Goal: Task Accomplishment & Management: Complete application form

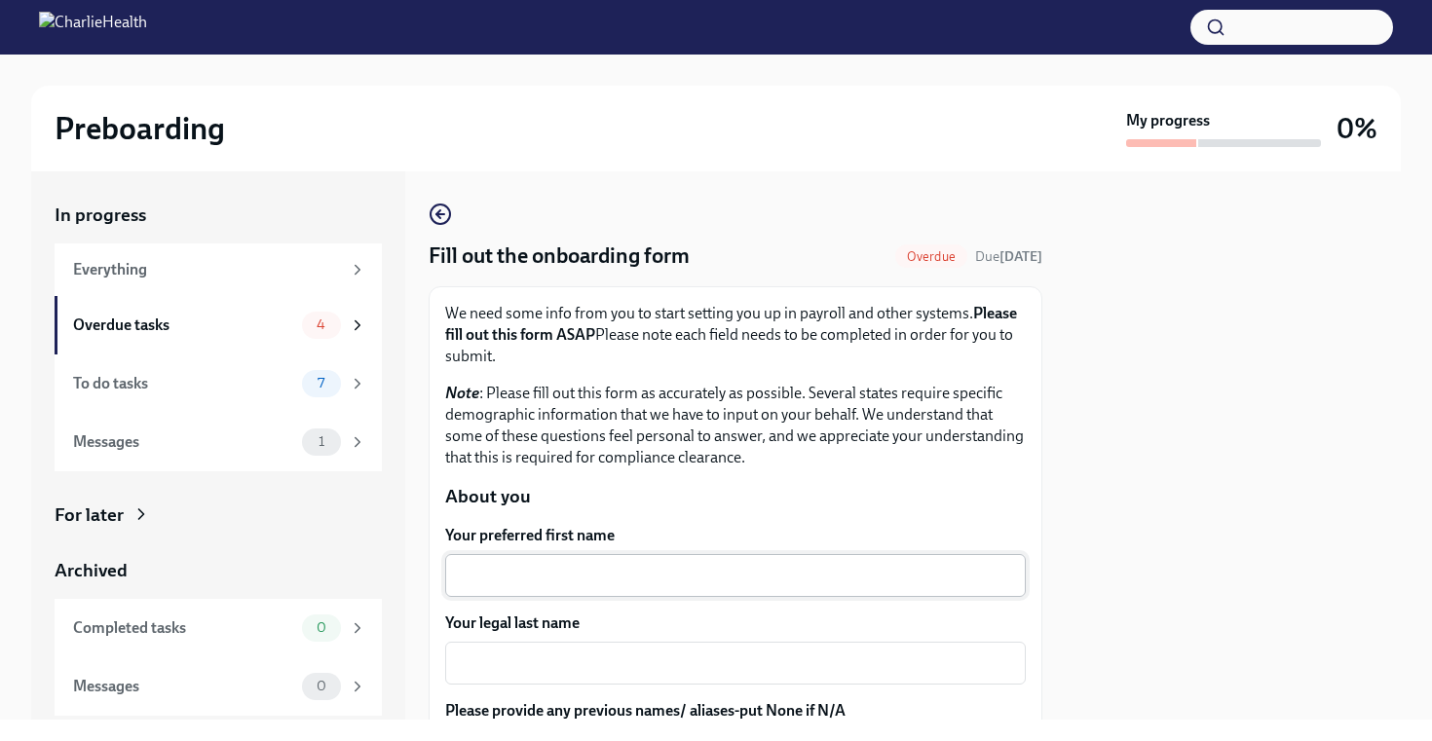
click at [593, 563] on div "x ​" at bounding box center [735, 575] width 581 height 43
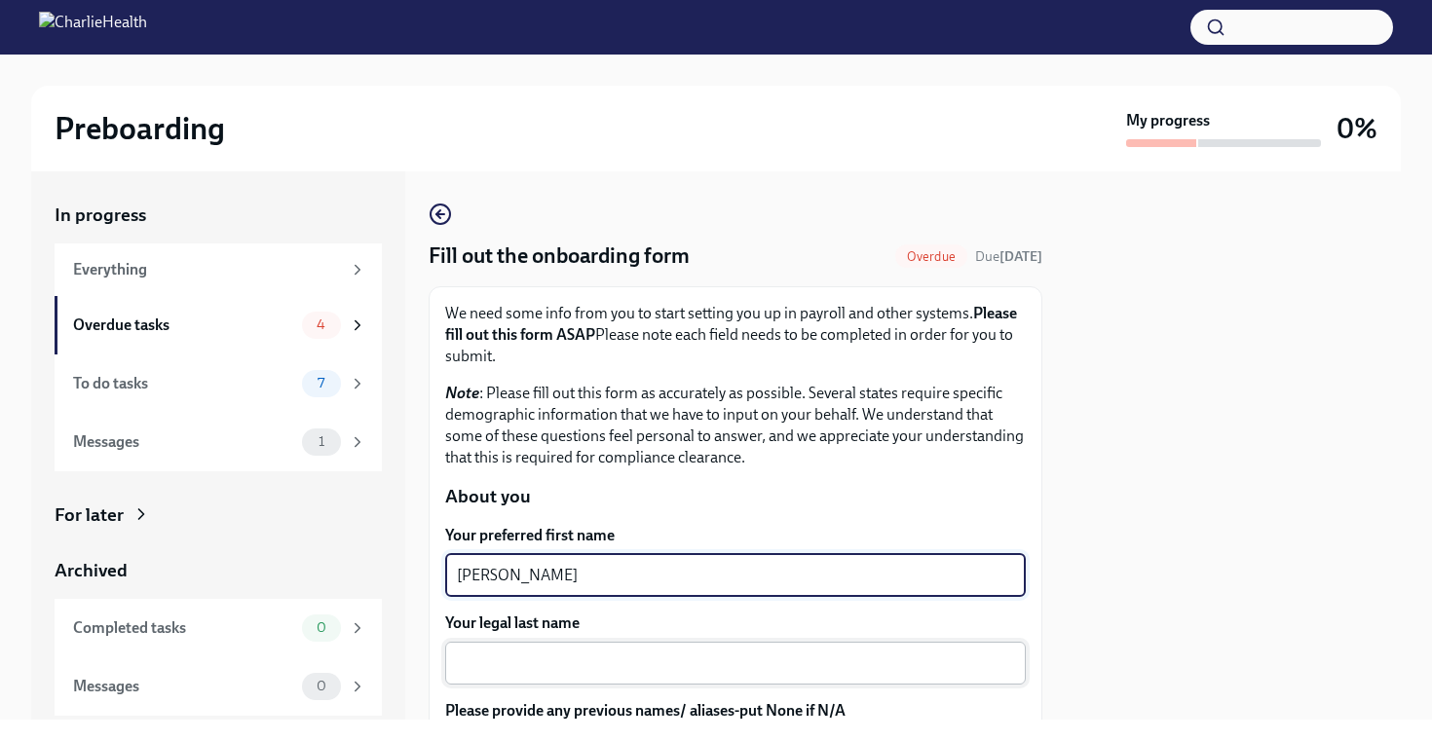
type textarea "[PERSON_NAME]"
click at [563, 656] on textarea "Your legal last name" at bounding box center [735, 663] width 557 height 23
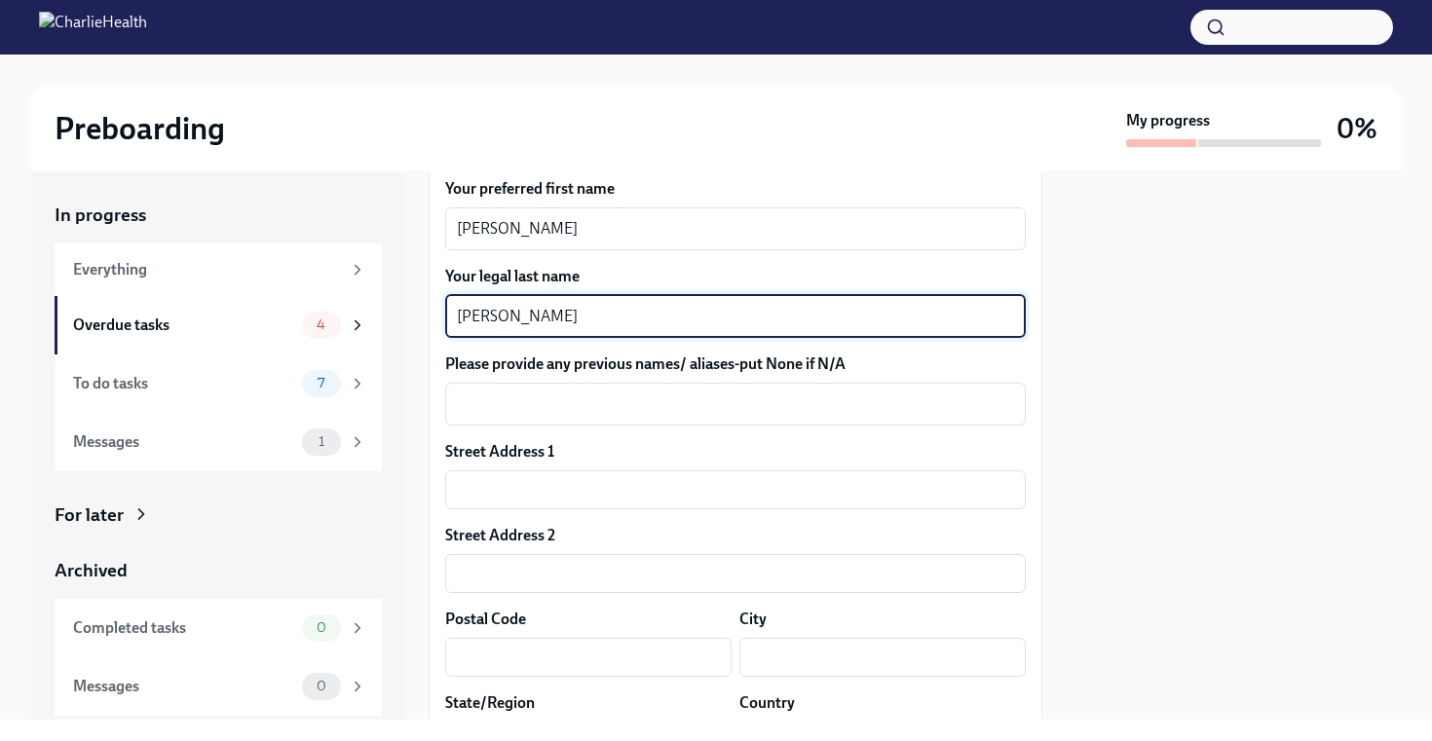
scroll to position [386, 0]
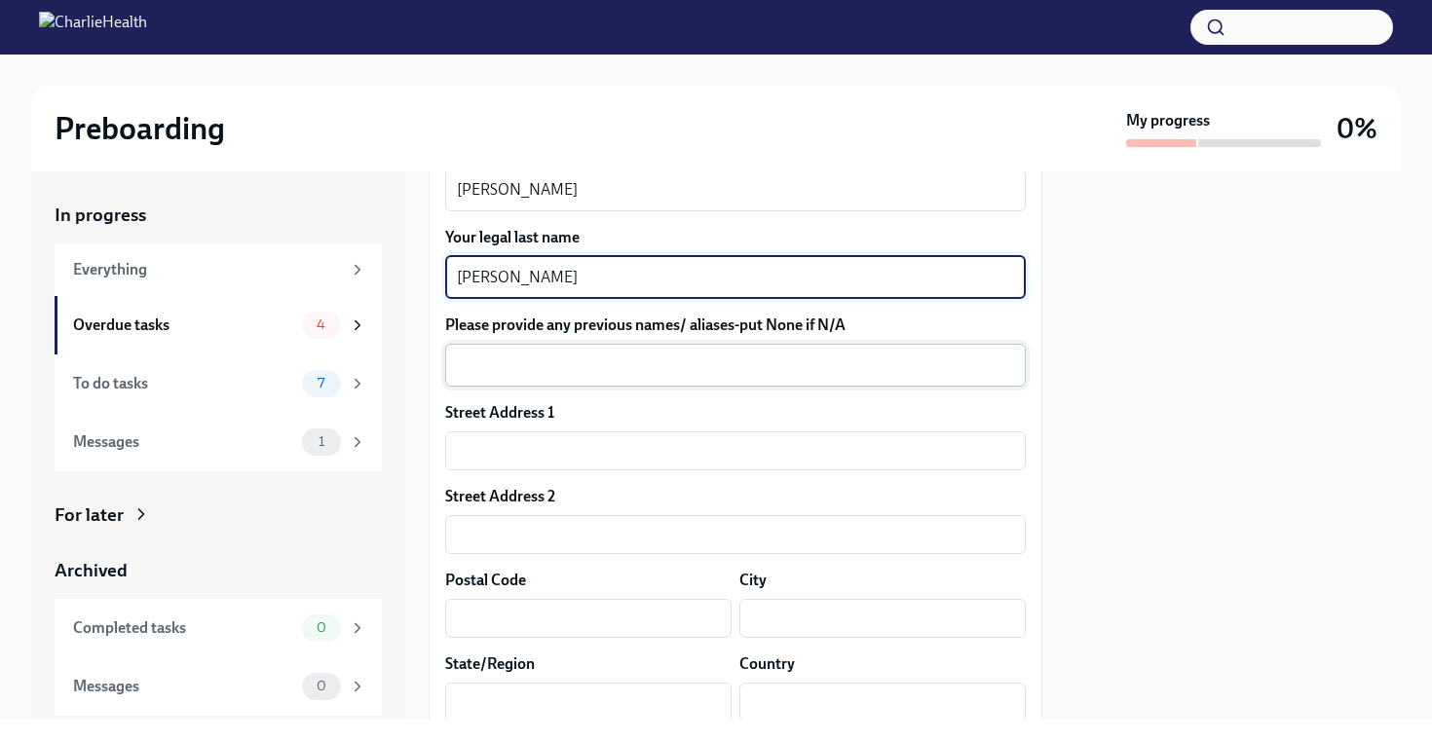
type textarea "[PERSON_NAME]"
click at [562, 380] on div "x ​" at bounding box center [735, 365] width 581 height 43
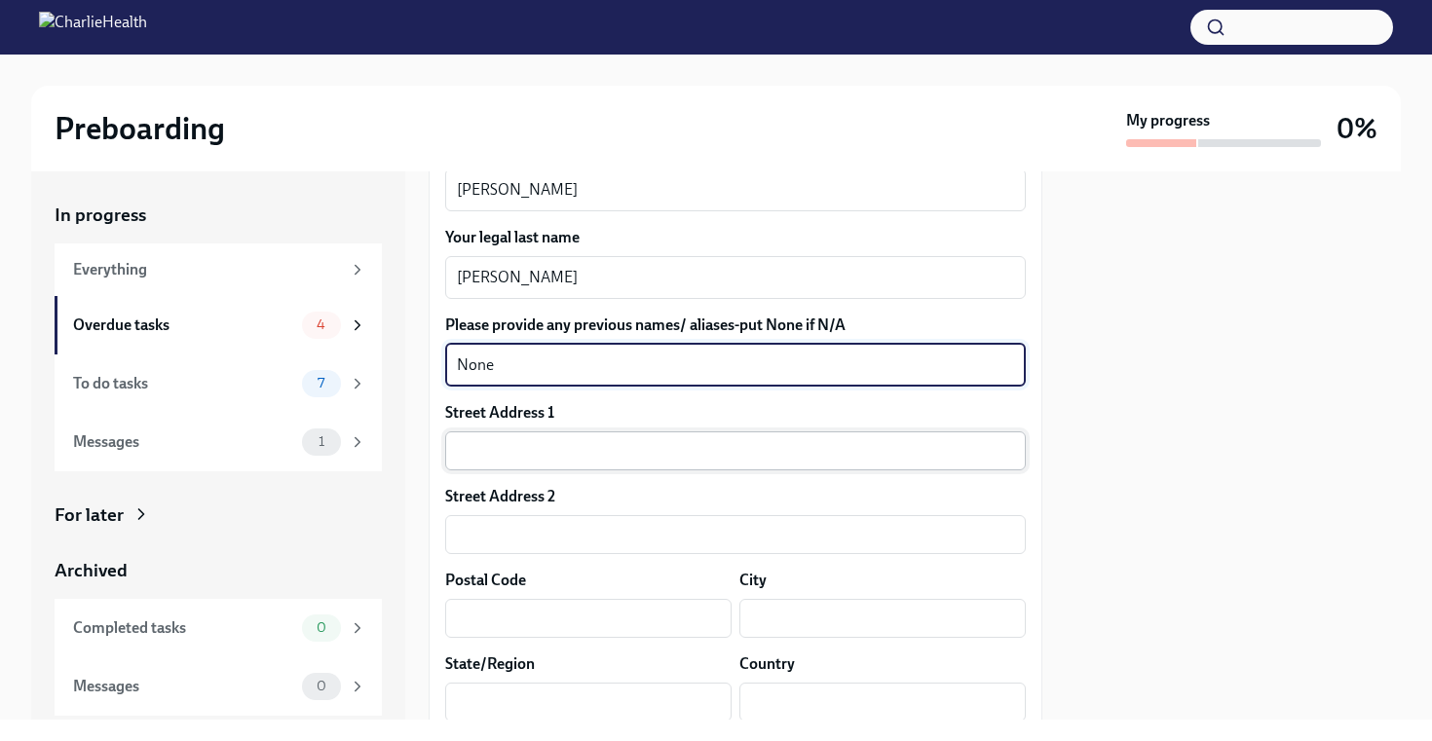
type textarea "None"
click at [585, 460] on input "text" at bounding box center [735, 451] width 581 height 39
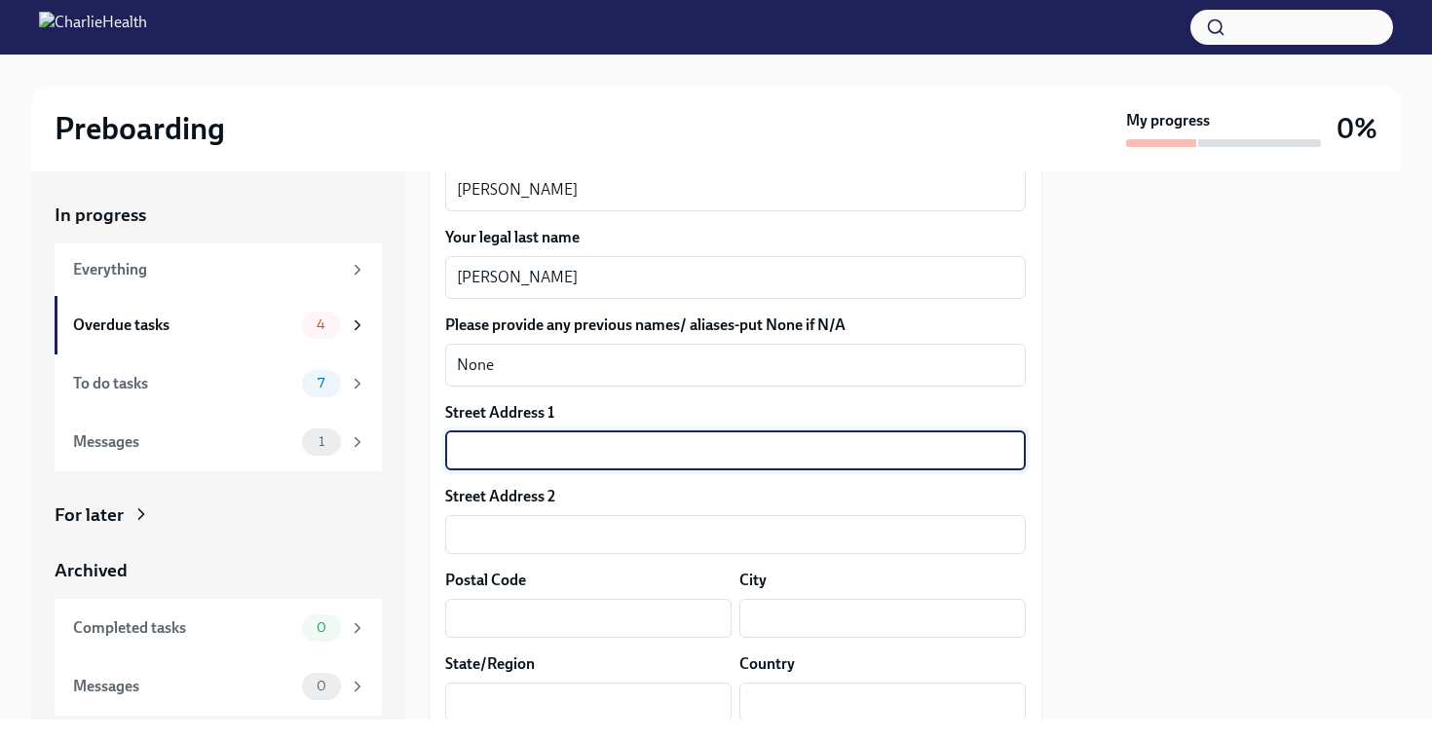
type input "[STREET_ADDRESS]"
type input "10025"
type input "[US_STATE]"
type input "US"
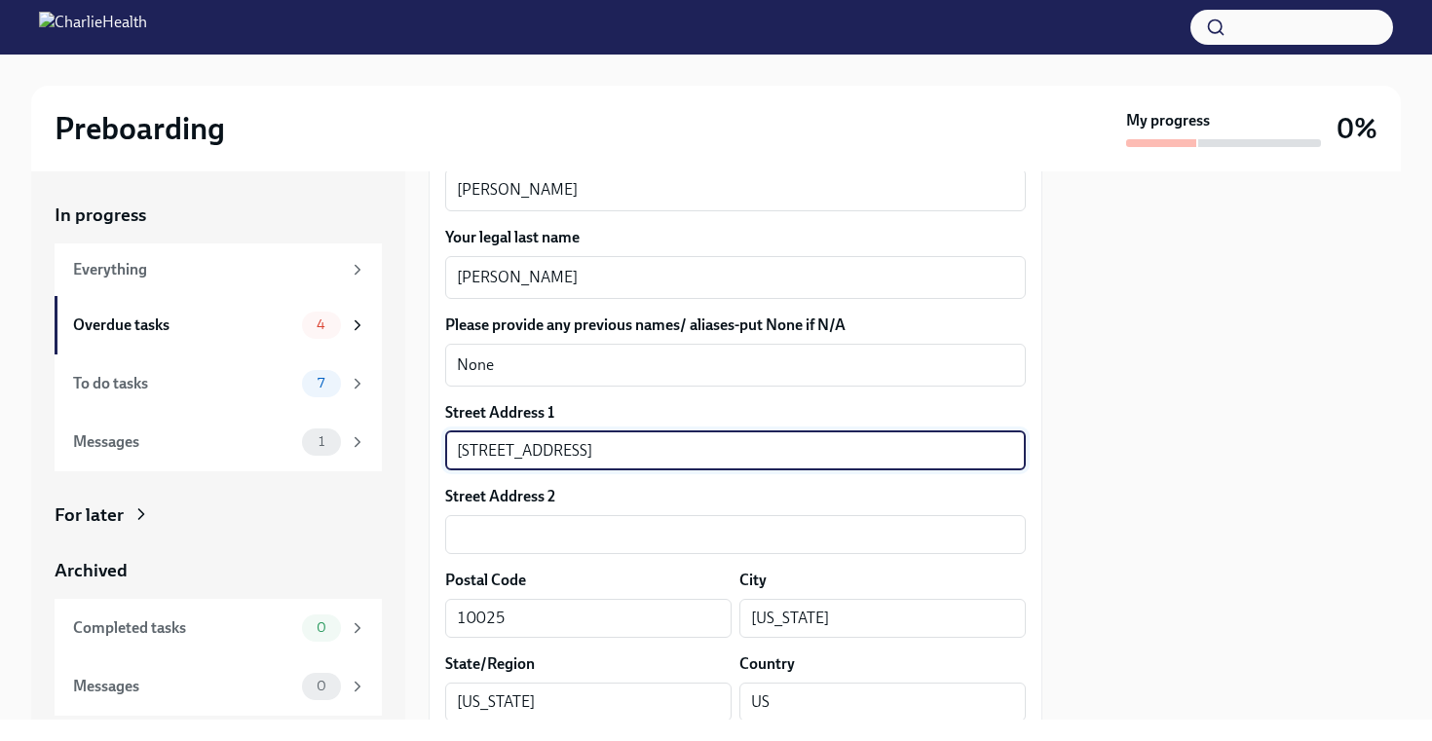
drag, startPoint x: 677, startPoint y: 460, endPoint x: 556, endPoint y: 452, distance: 121.0
click at [556, 452] on input "[STREET_ADDRESS]" at bounding box center [735, 451] width 581 height 39
type input "[STREET_ADDRESS]"
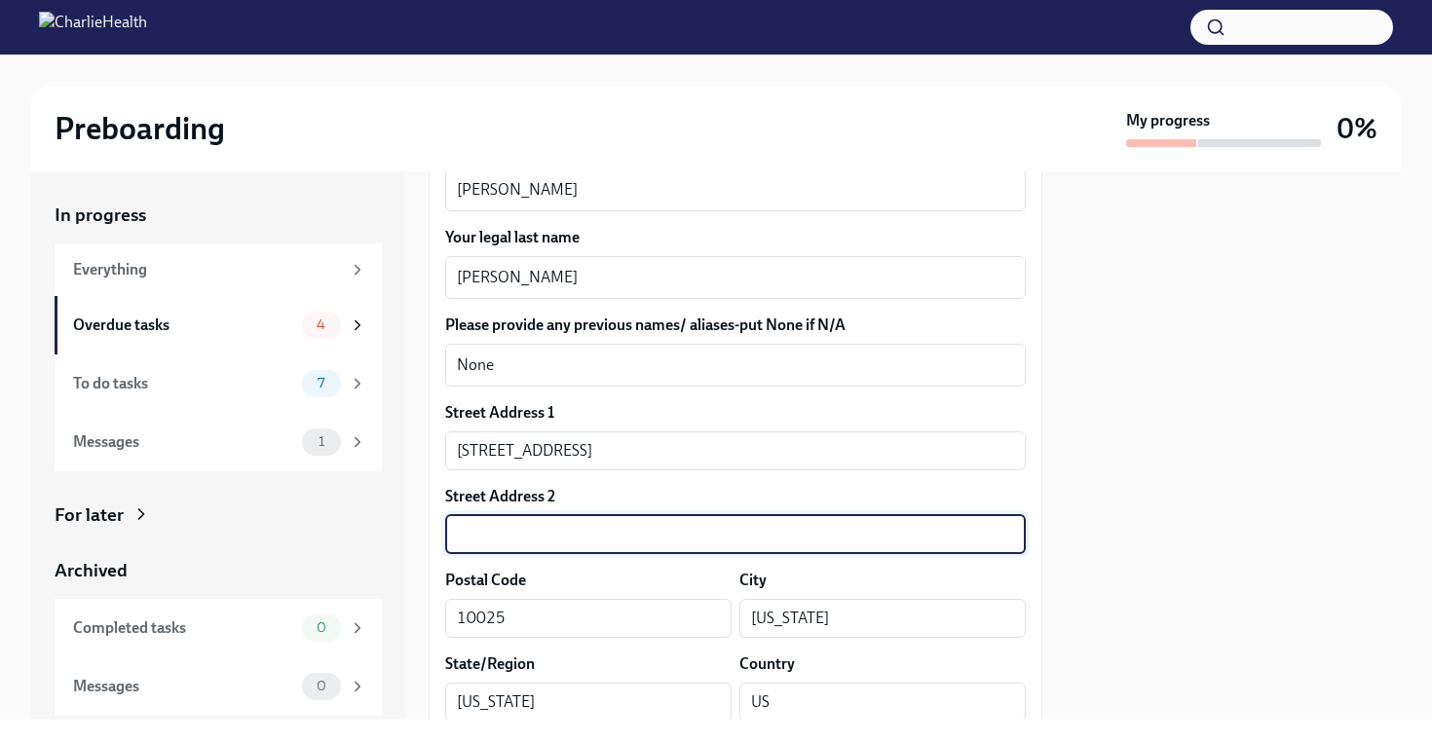
click at [486, 539] on input "text" at bounding box center [735, 534] width 581 height 39
paste input "Apartment 2G"
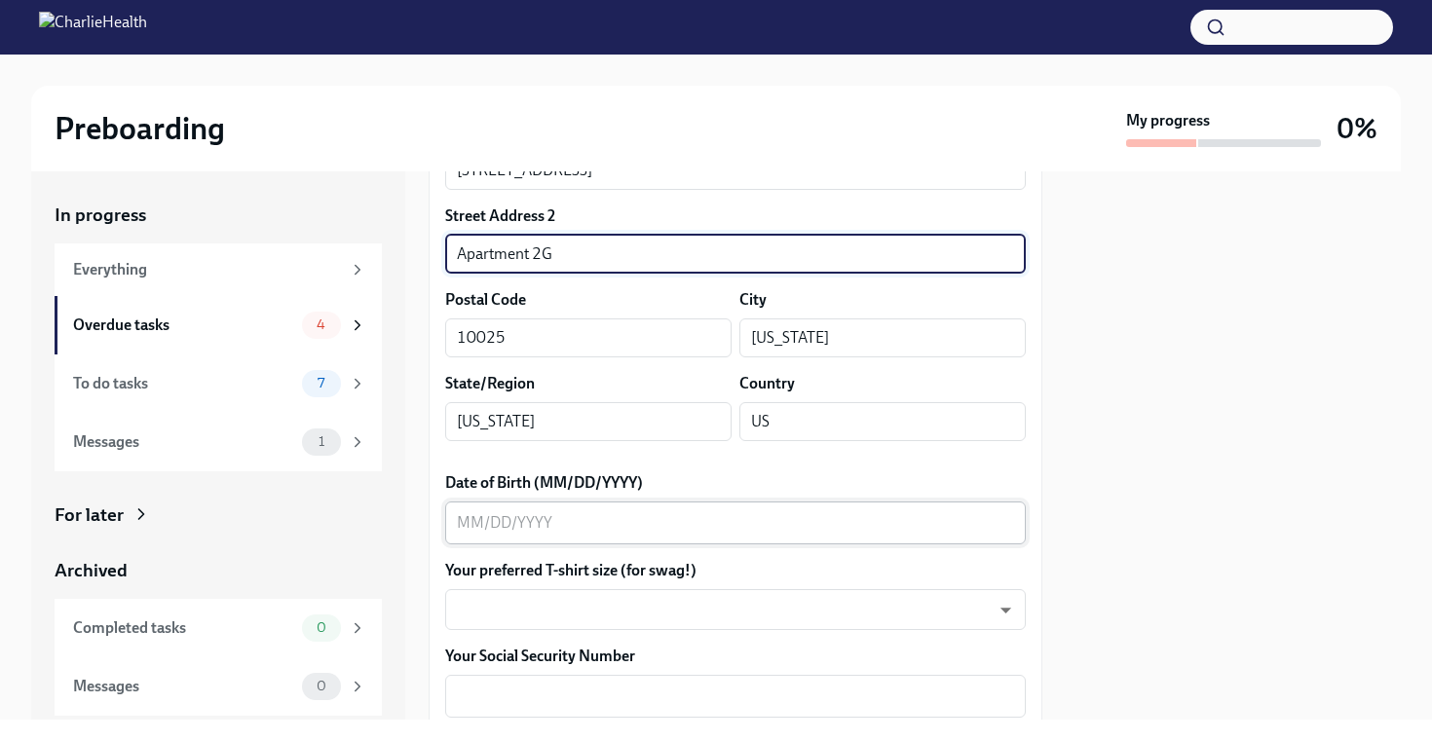
type input "Apartment 2G"
click at [726, 536] on div "x ​" at bounding box center [735, 523] width 581 height 43
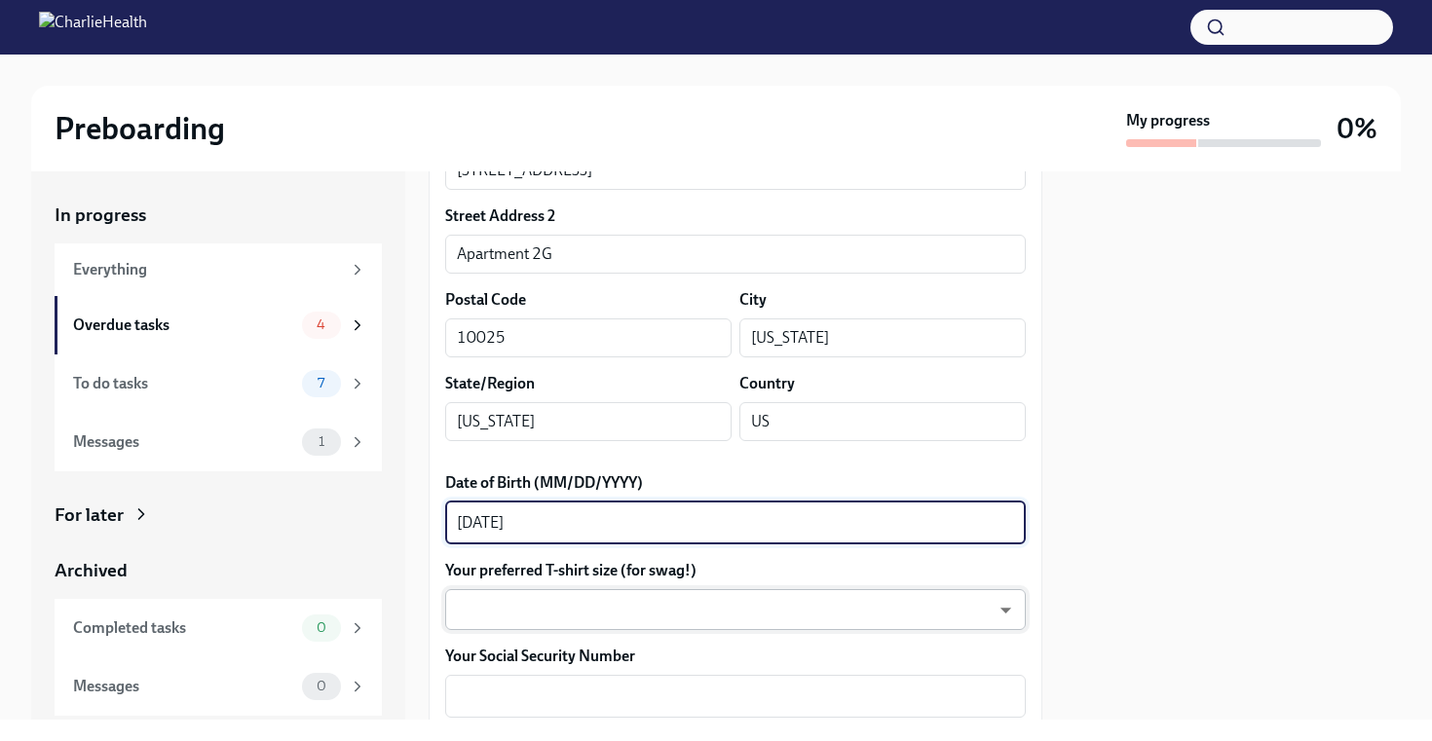
type textarea "[DATE]"
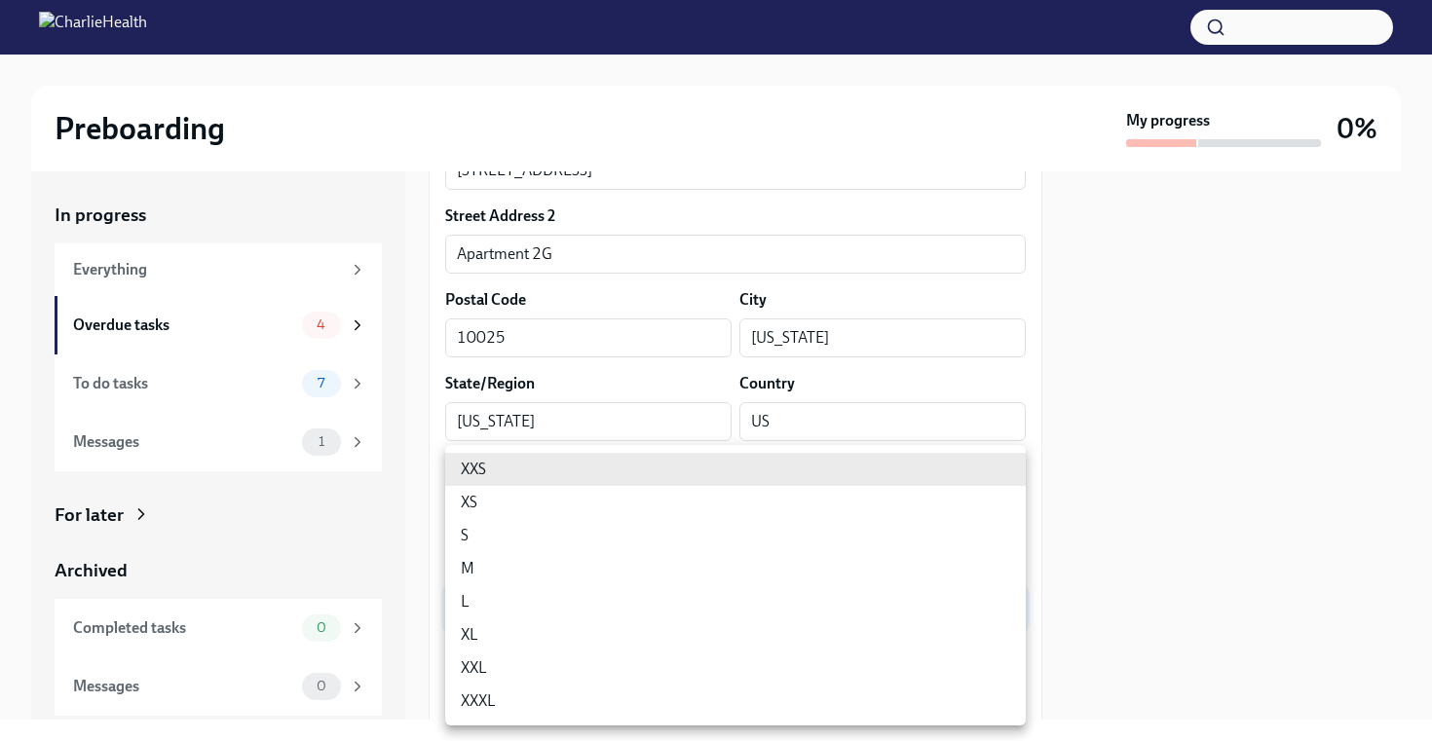
click at [741, 603] on body "Preboarding My progress 0% In progress Everything Overdue tasks 4 To do tasks 7…" at bounding box center [716, 370] width 1432 height 741
click at [625, 593] on li "L" at bounding box center [735, 601] width 581 height 33
type input "LvpEGRrq8"
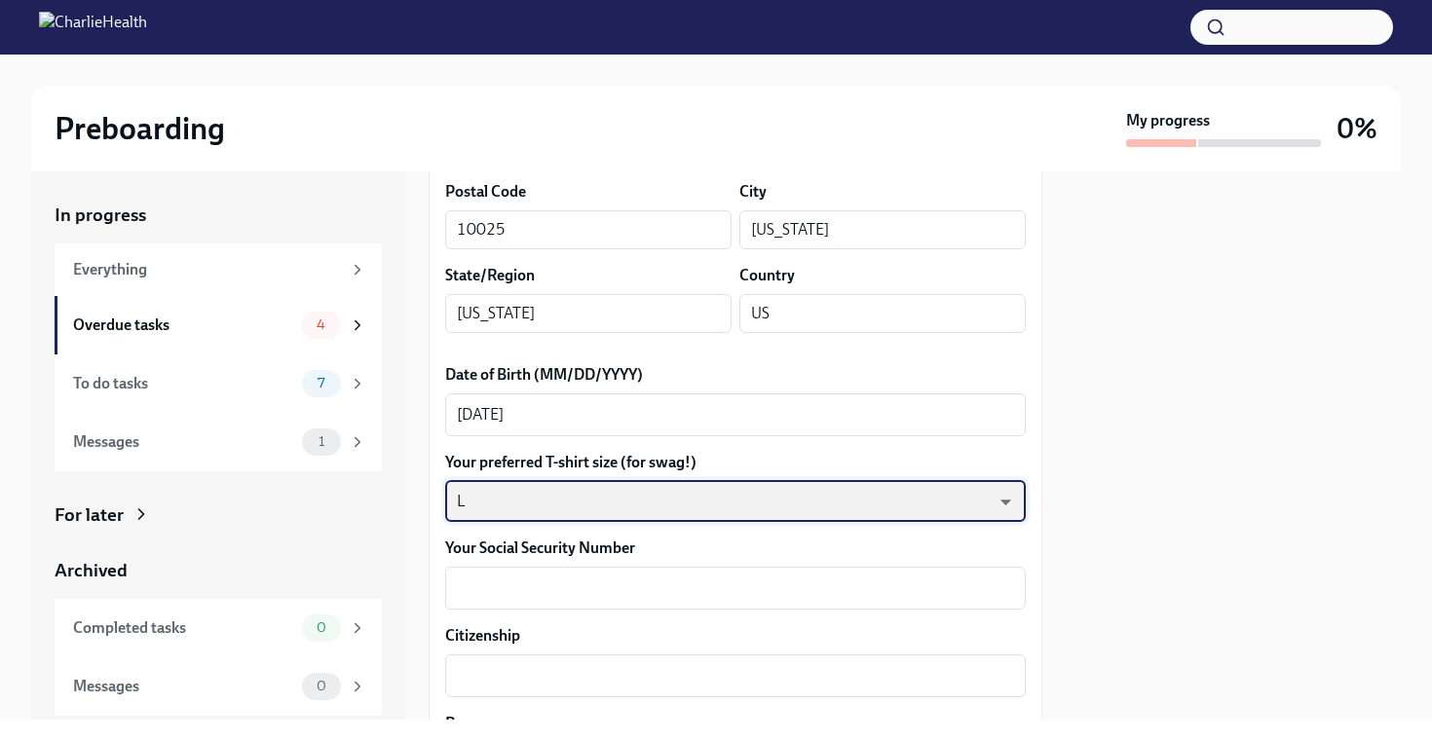
scroll to position [889, 0]
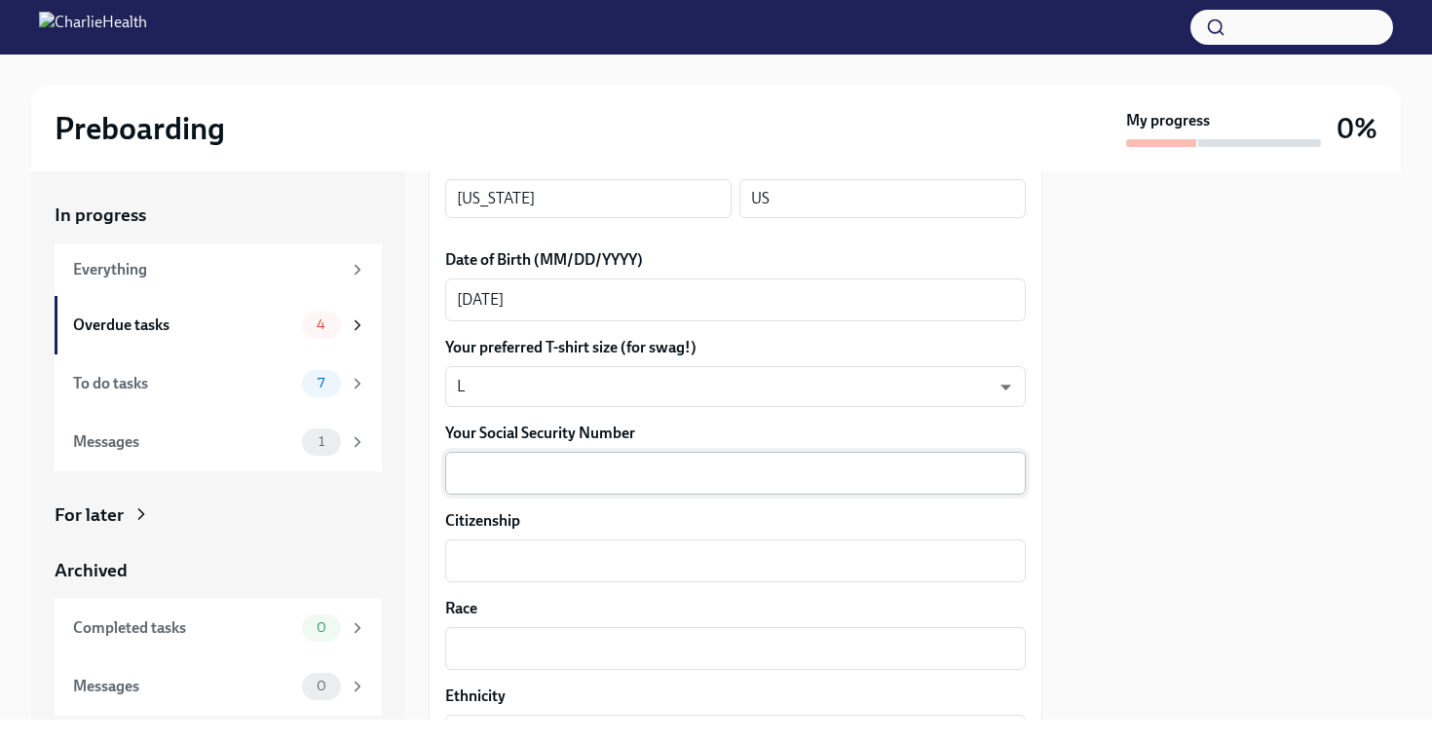
click at [626, 487] on div "x ​" at bounding box center [735, 473] width 581 height 43
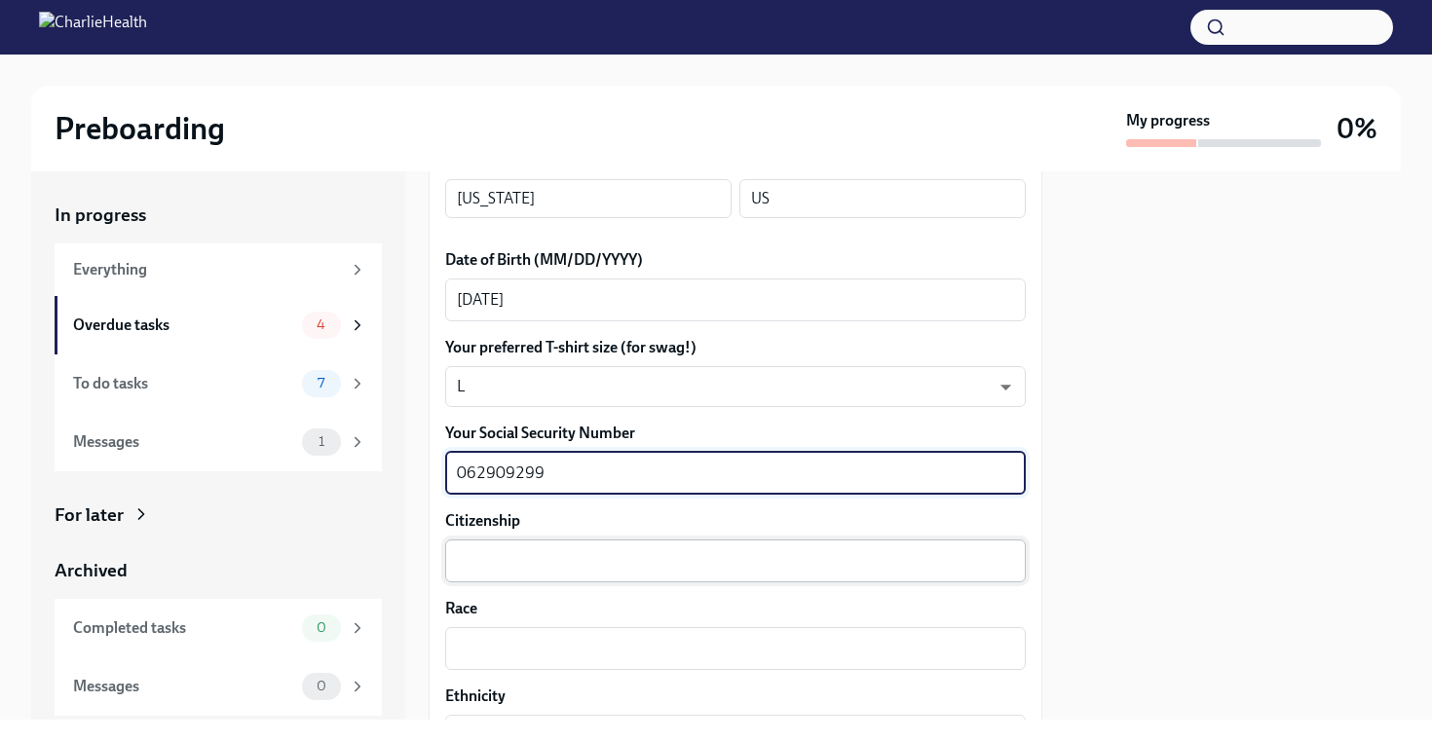
type textarea "062909299"
click at [625, 559] on textarea "Citizenship" at bounding box center [735, 560] width 557 height 23
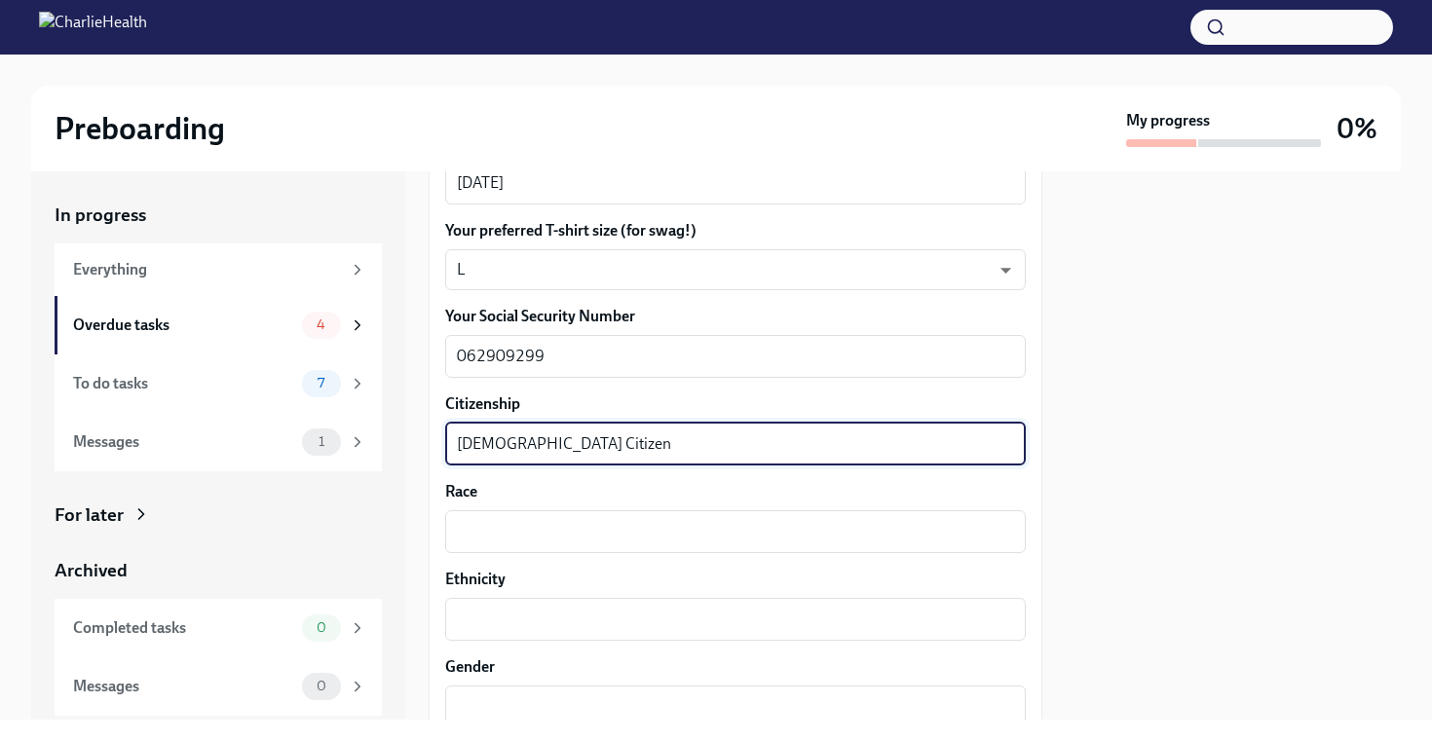
scroll to position [1024, 0]
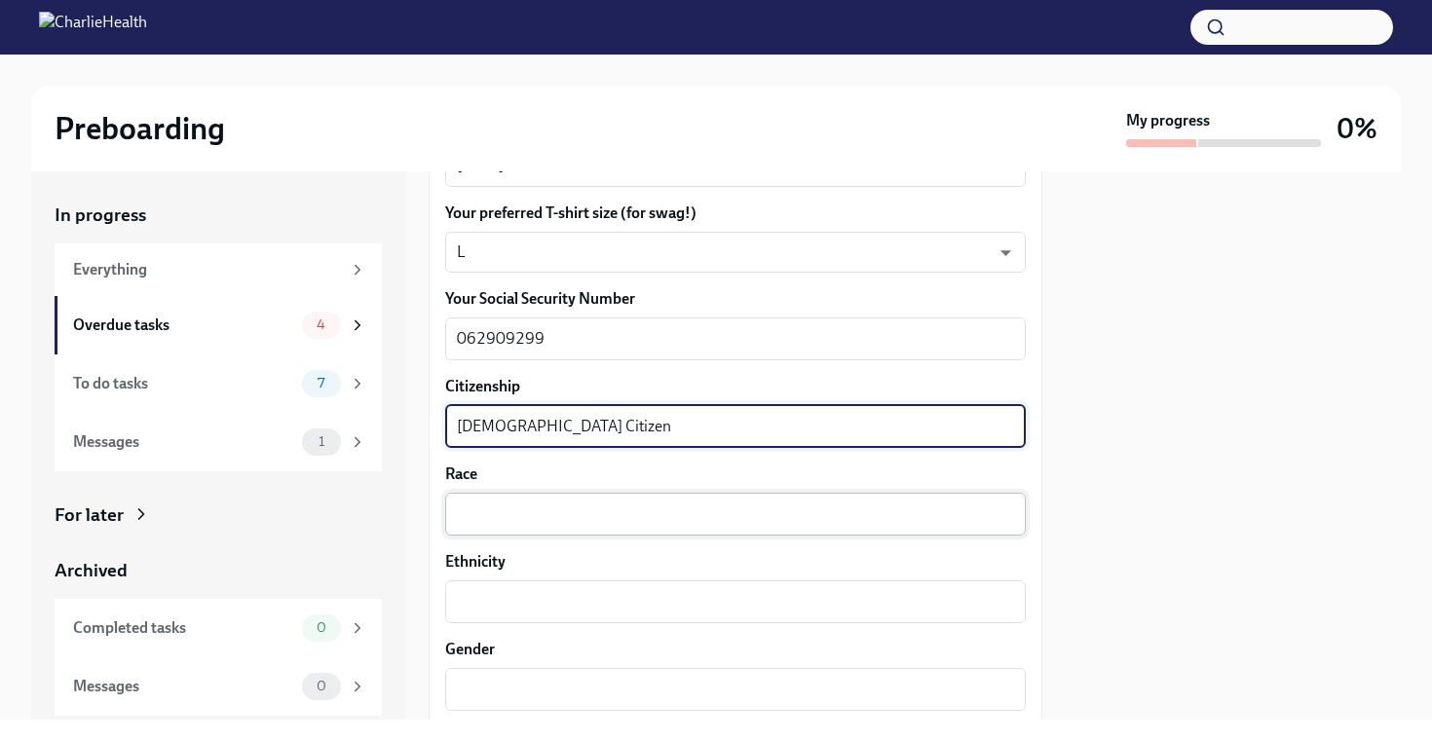
type textarea "[DEMOGRAPHIC_DATA] Citizen"
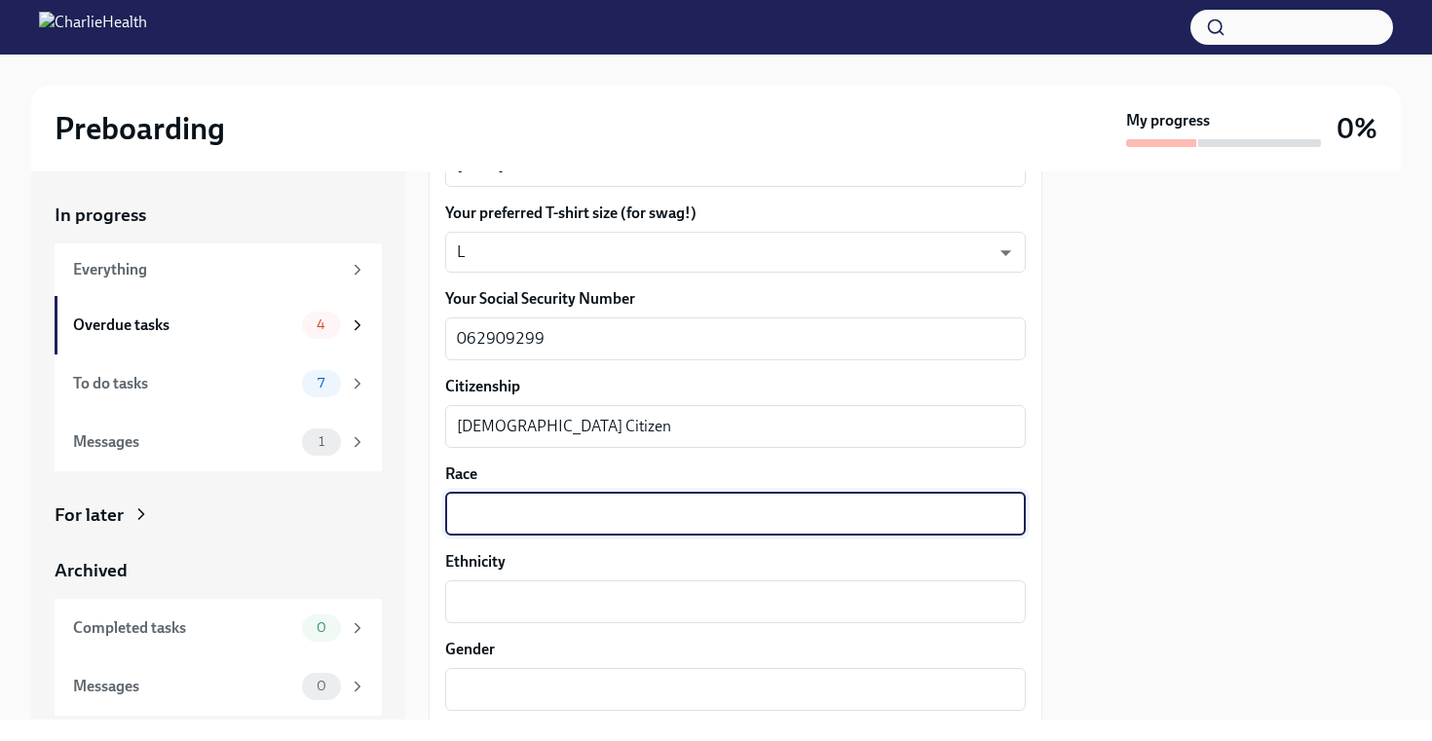
click at [493, 511] on textarea "Race" at bounding box center [735, 514] width 557 height 23
type textarea "white"
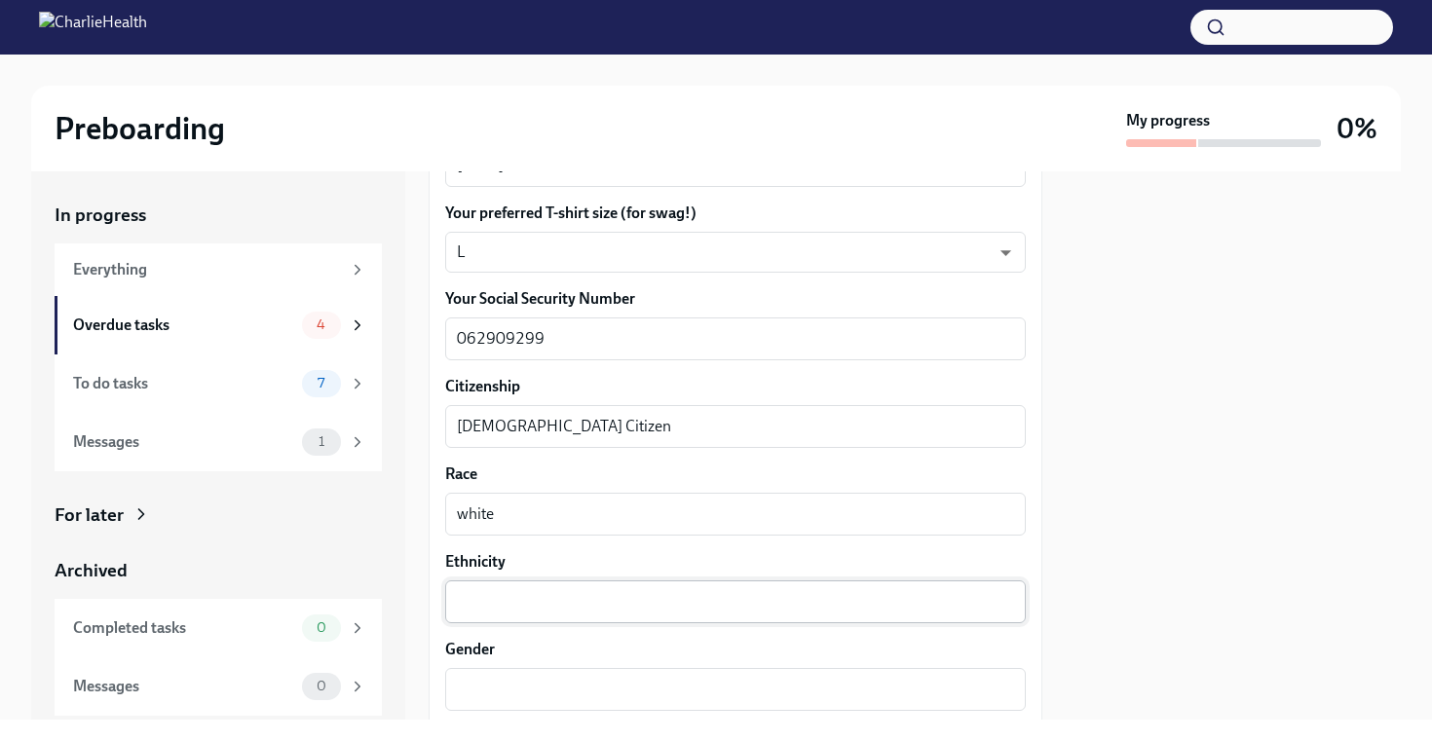
click at [538, 588] on div "x ​" at bounding box center [735, 602] width 581 height 43
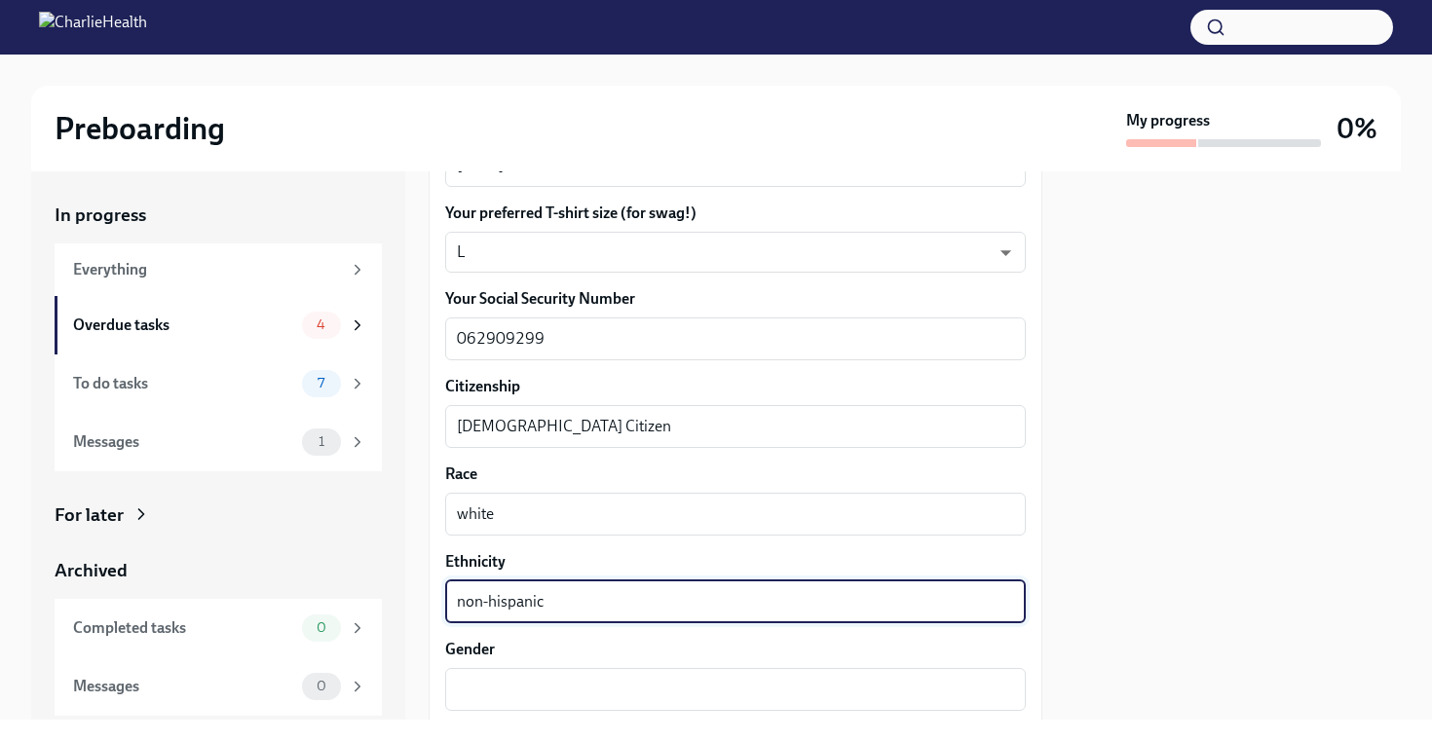
scroll to position [1222, 0]
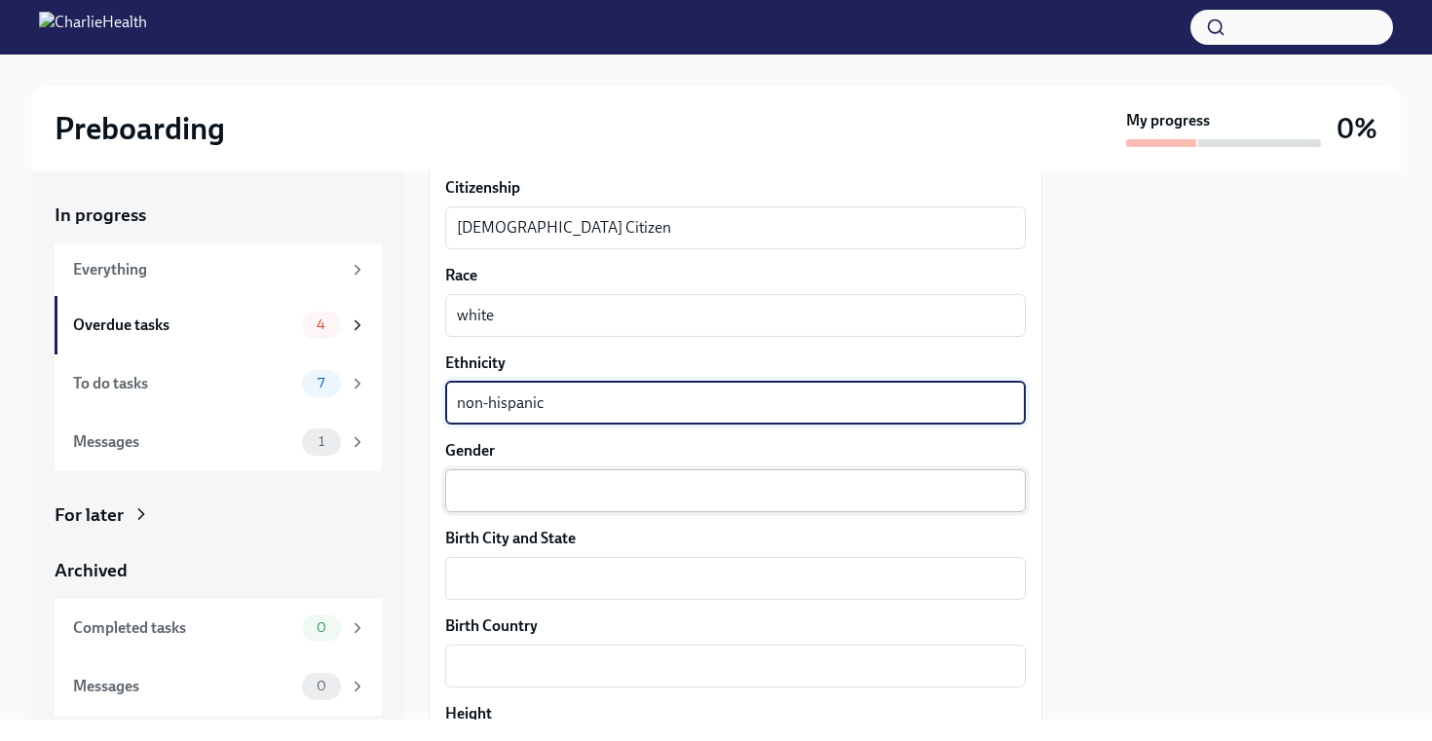
type textarea "non-hispanic"
click at [510, 491] on textarea "Gender" at bounding box center [735, 490] width 557 height 23
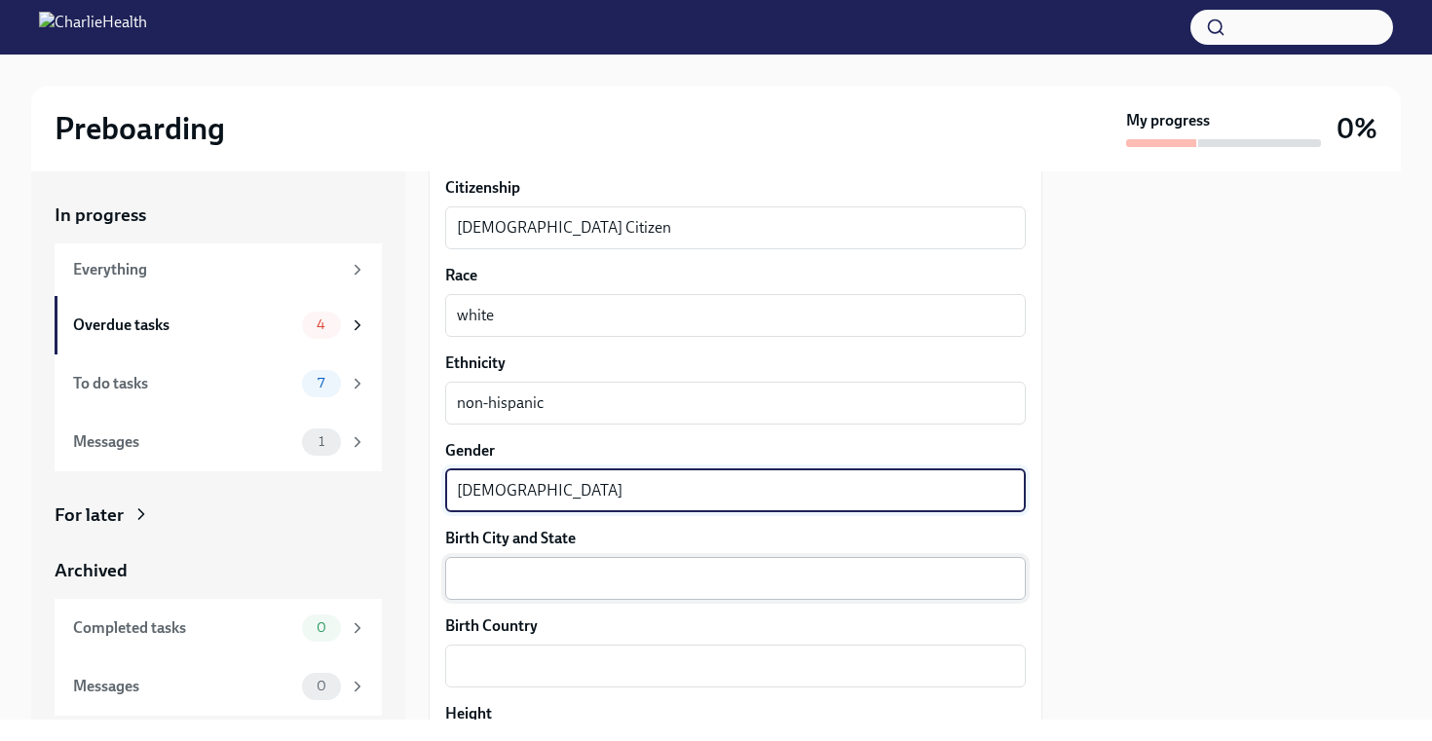
type textarea "[DEMOGRAPHIC_DATA]"
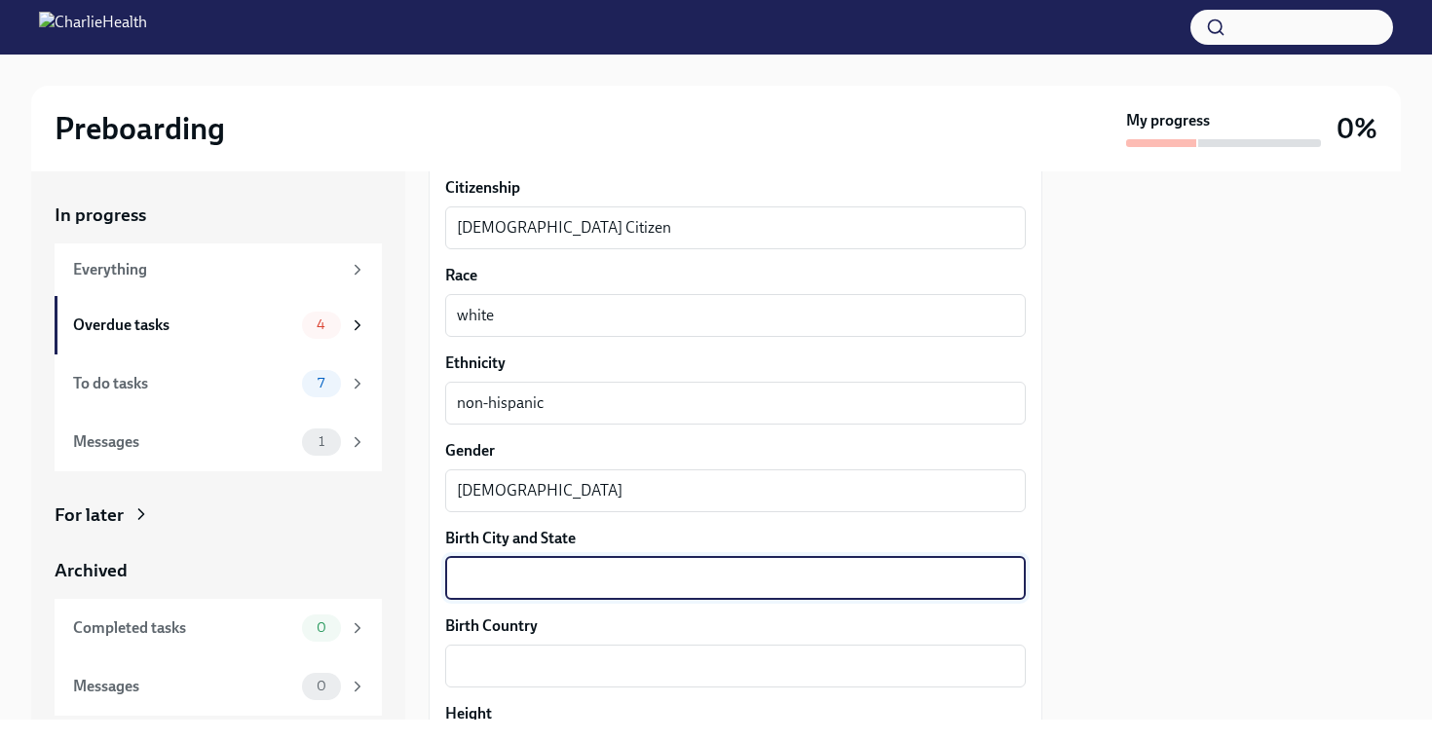
click at [598, 569] on textarea "Birth City and State" at bounding box center [735, 578] width 557 height 23
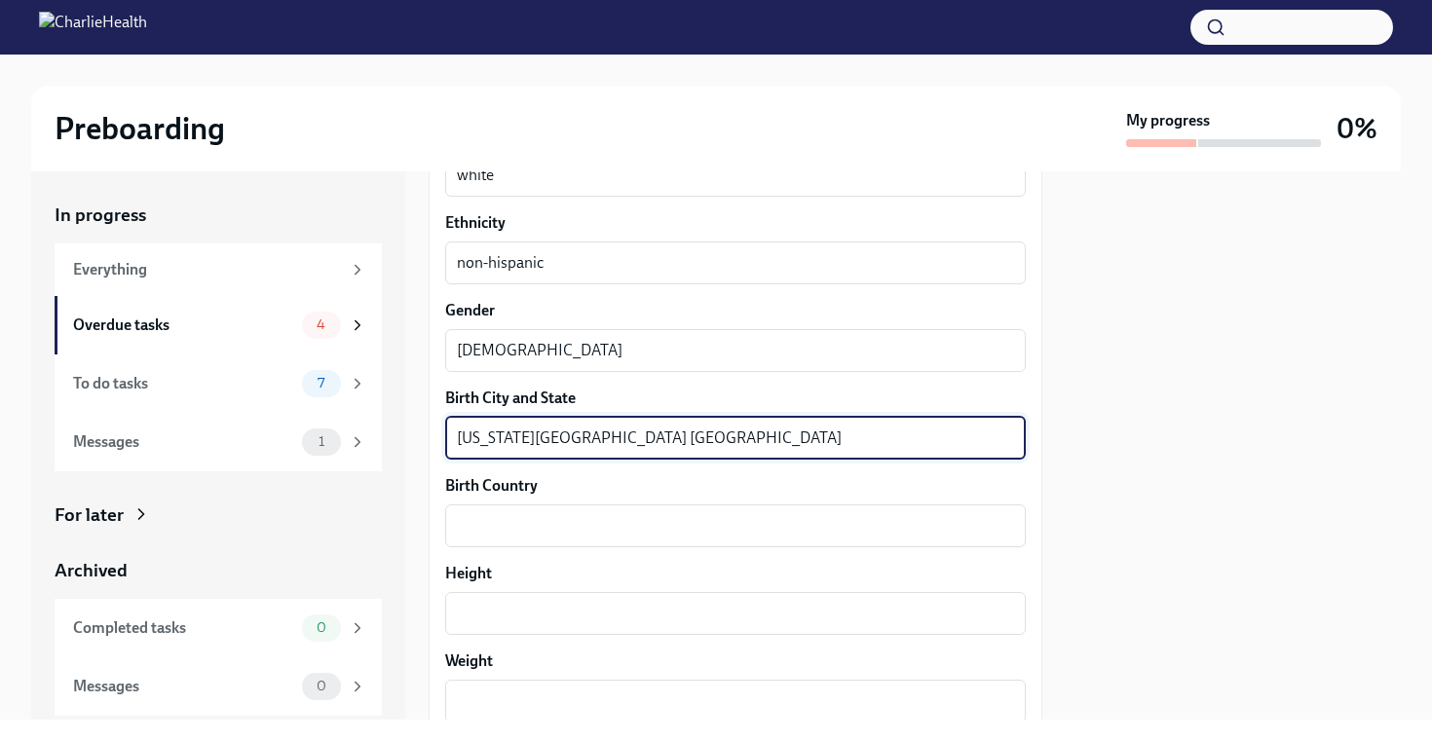
scroll to position [1372, 0]
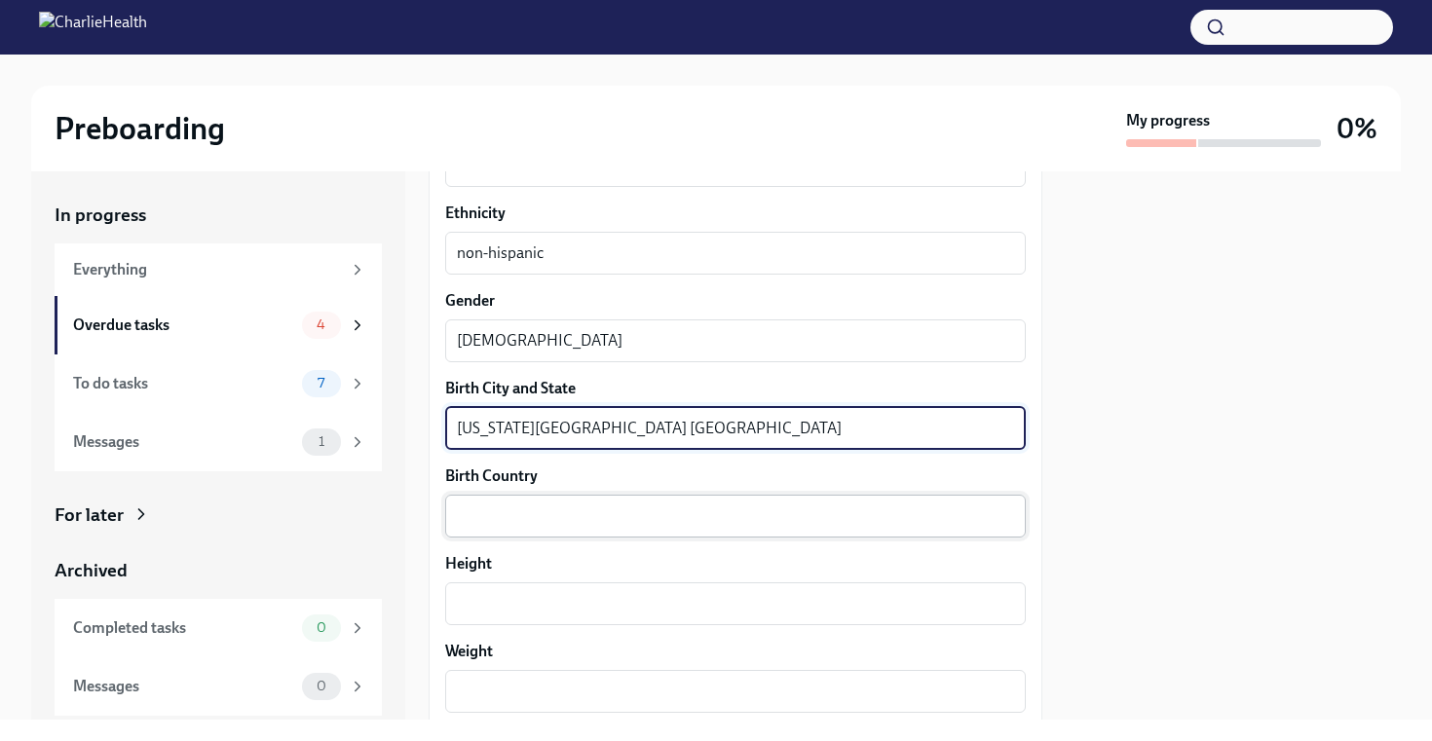
type textarea "[US_STATE][GEOGRAPHIC_DATA] [GEOGRAPHIC_DATA]"
click at [594, 507] on textarea "Birth Country" at bounding box center [735, 516] width 557 height 23
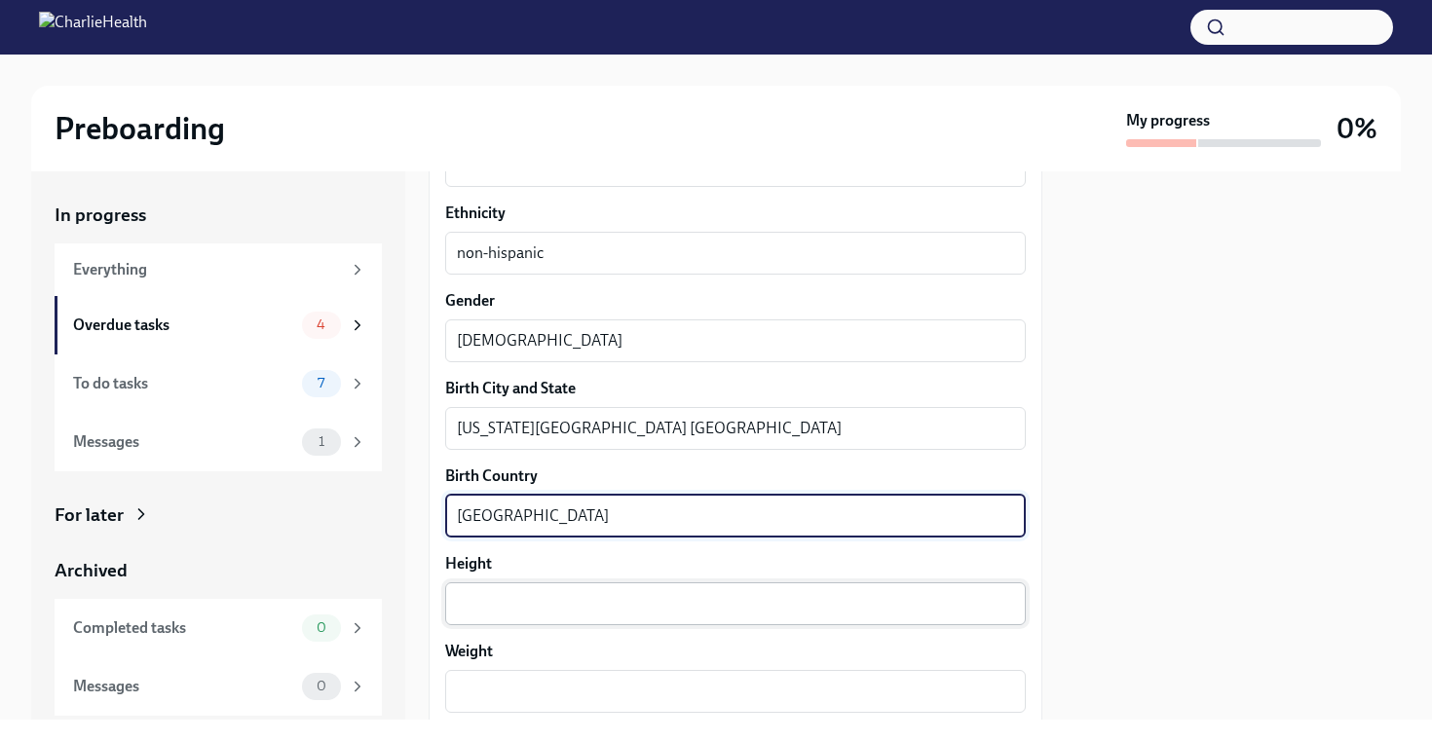
type textarea "[GEOGRAPHIC_DATA]"
click at [573, 610] on textarea "Height" at bounding box center [735, 603] width 557 height 23
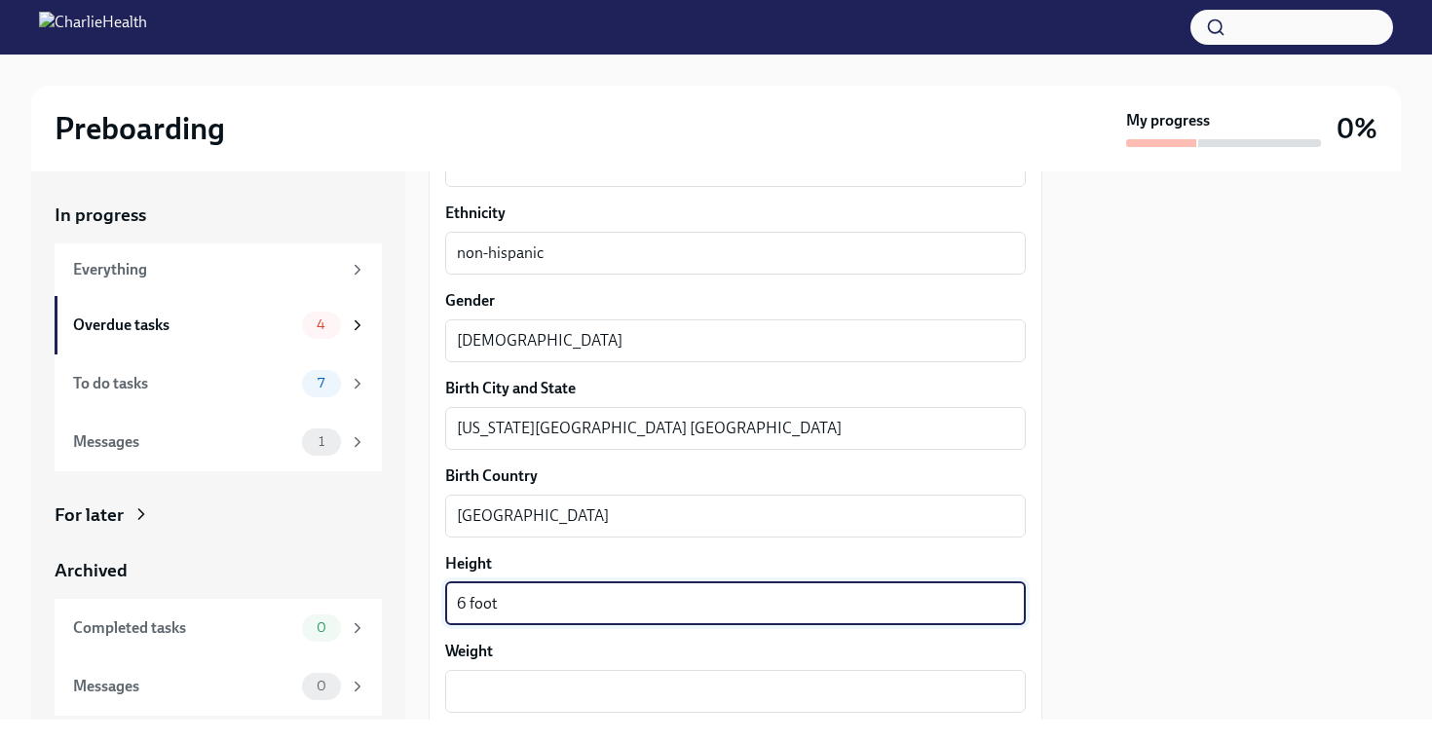
scroll to position [1518, 0]
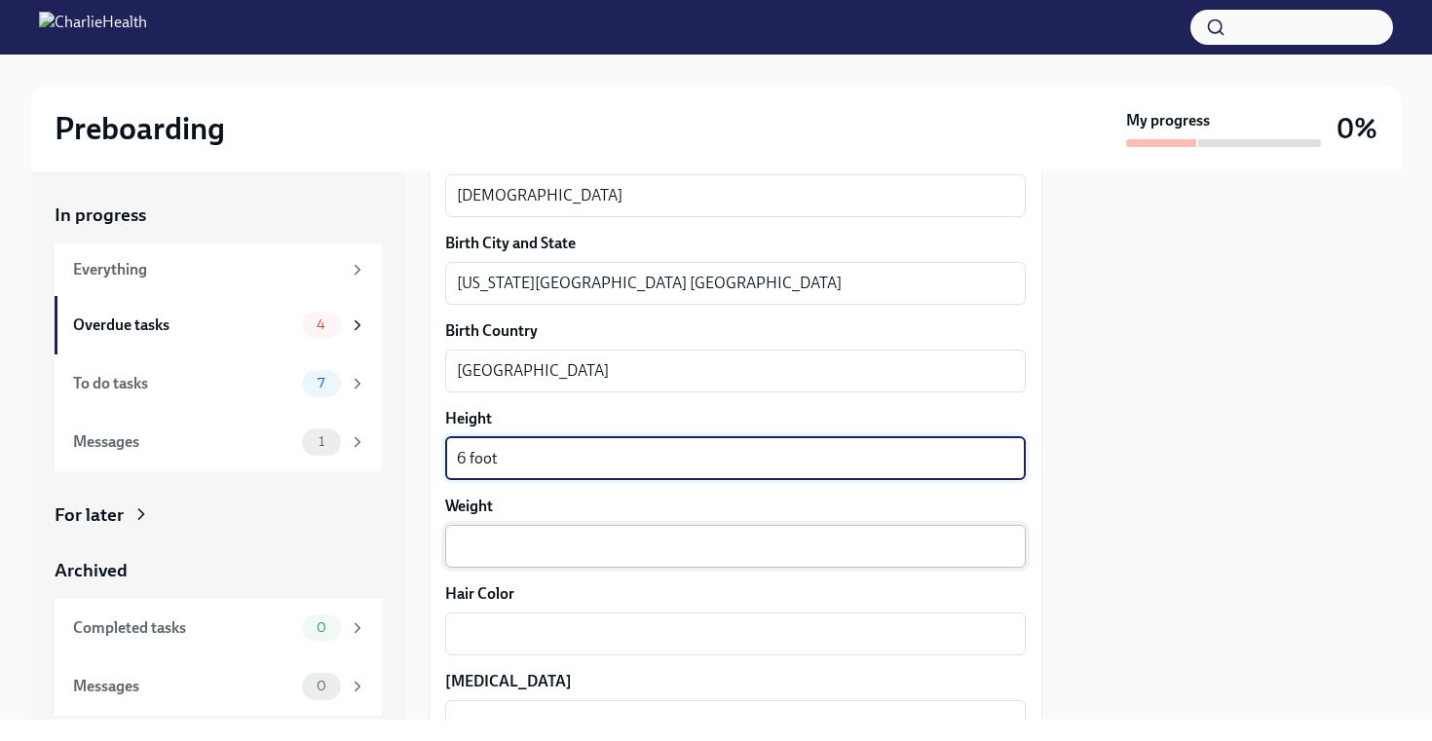
type textarea "6 foot"
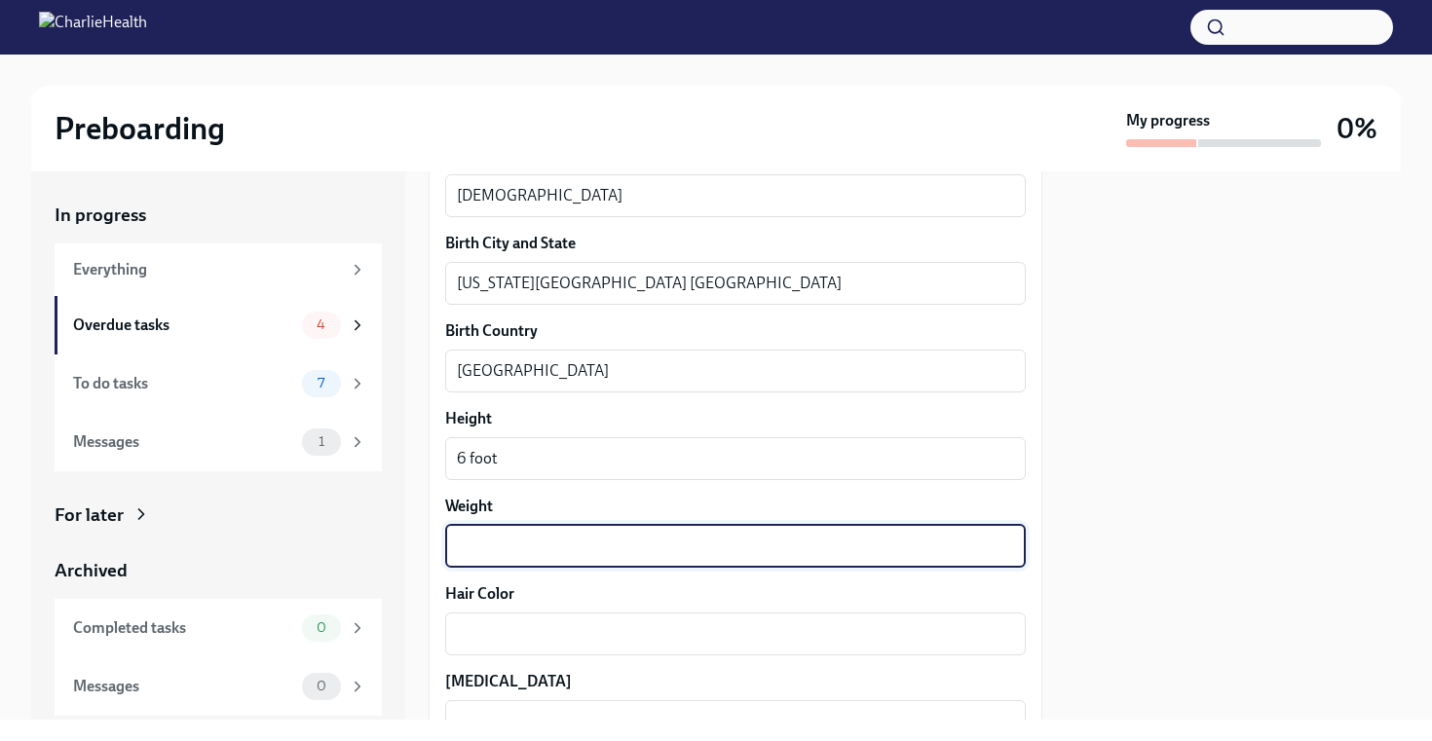
click at [577, 545] on textarea "Weight" at bounding box center [735, 546] width 557 height 23
type textarea "2"
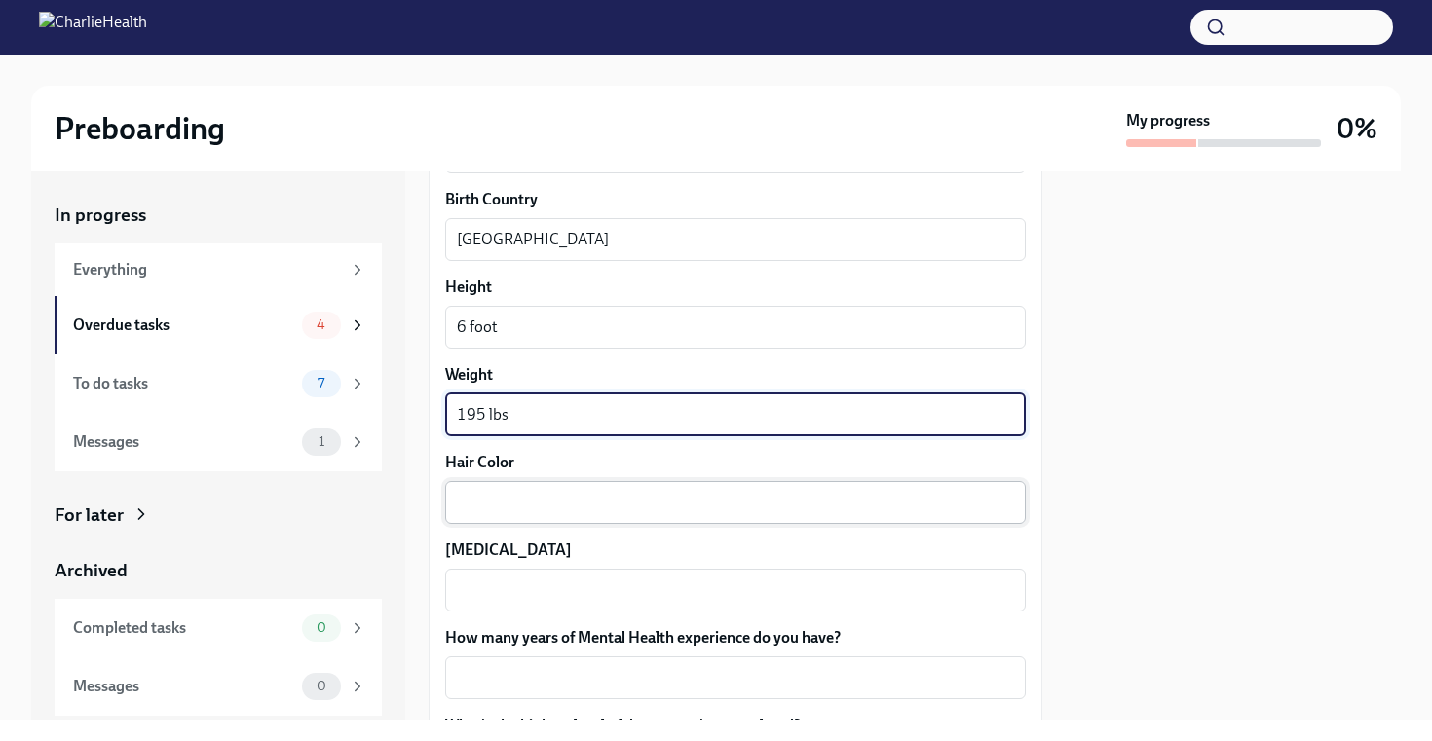
scroll to position [1654, 0]
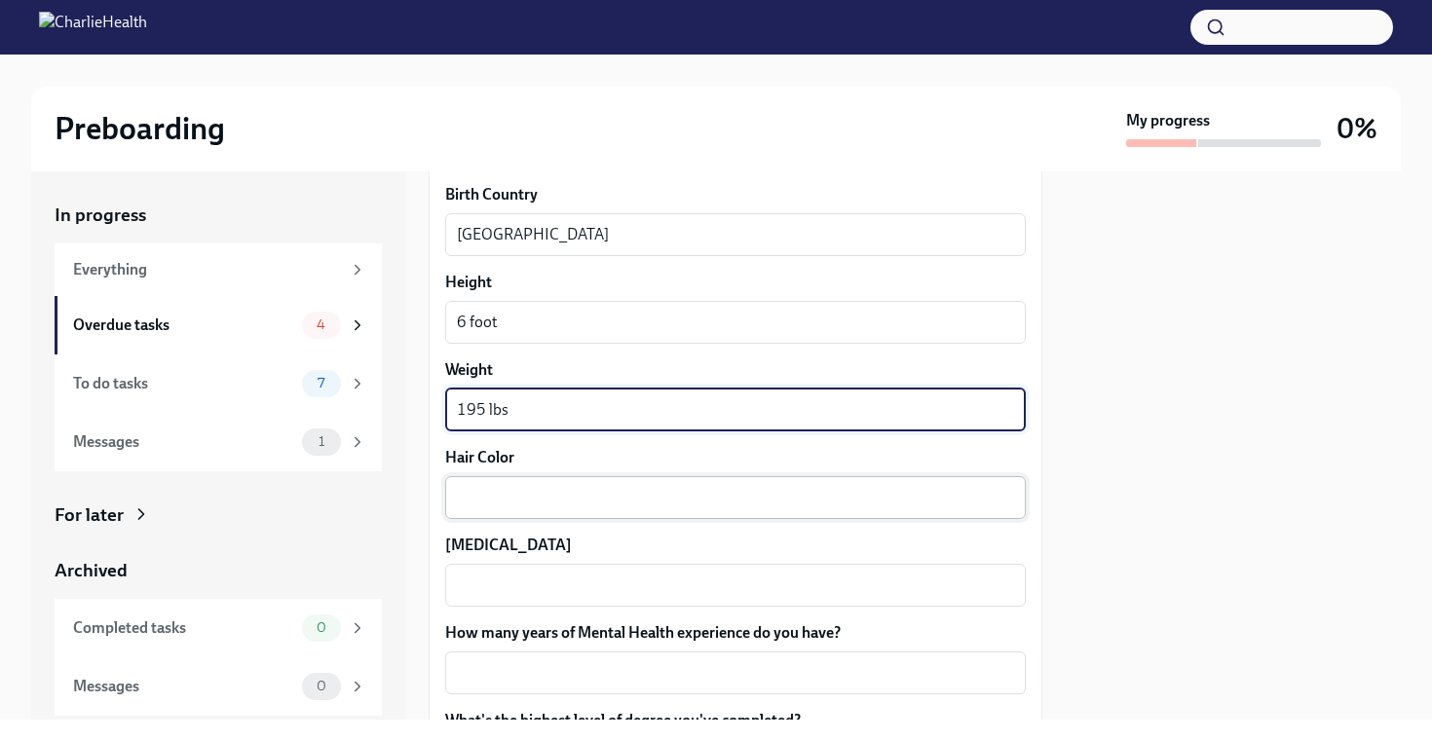
type textarea "195 lbs"
click at [586, 505] on textarea "Hair Color" at bounding box center [735, 497] width 557 height 23
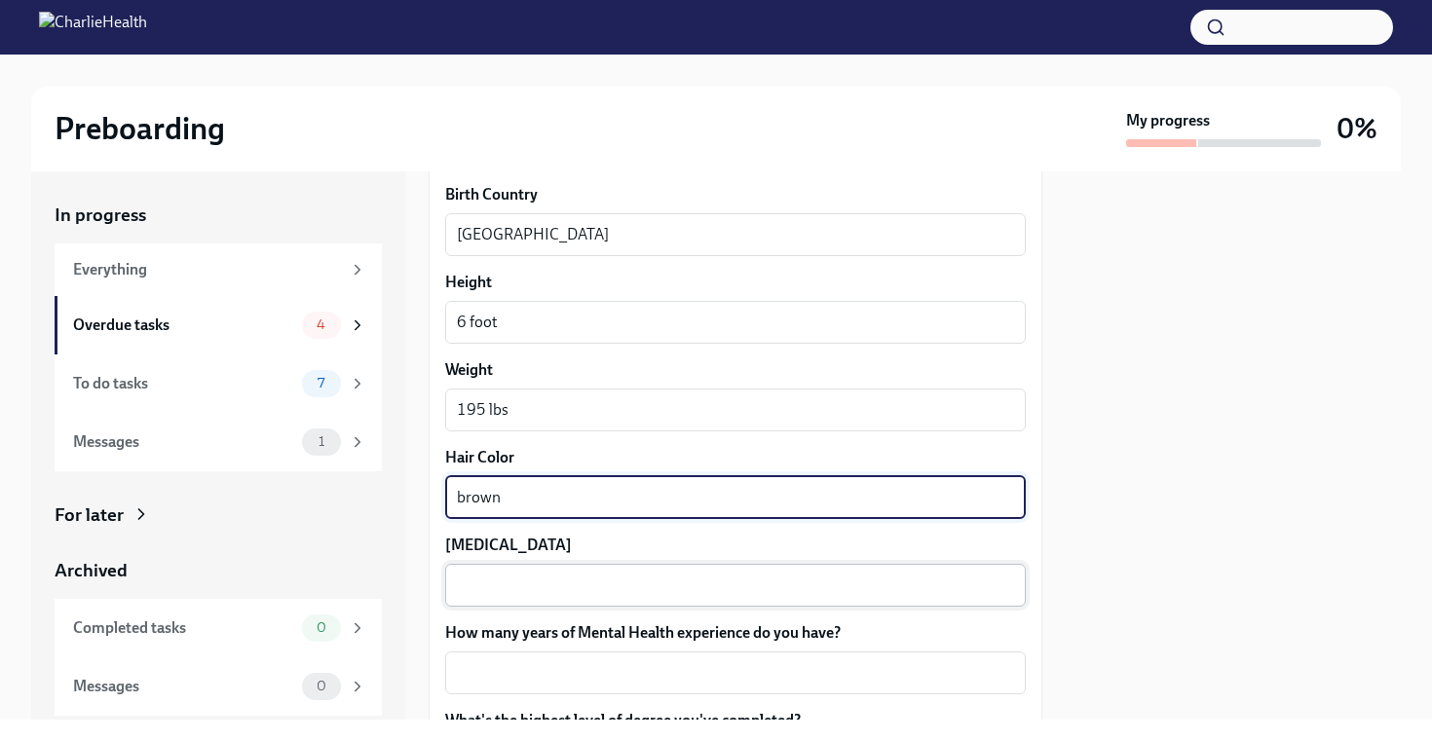
type textarea "brown"
click at [575, 584] on textarea "[MEDICAL_DATA]" at bounding box center [735, 585] width 557 height 23
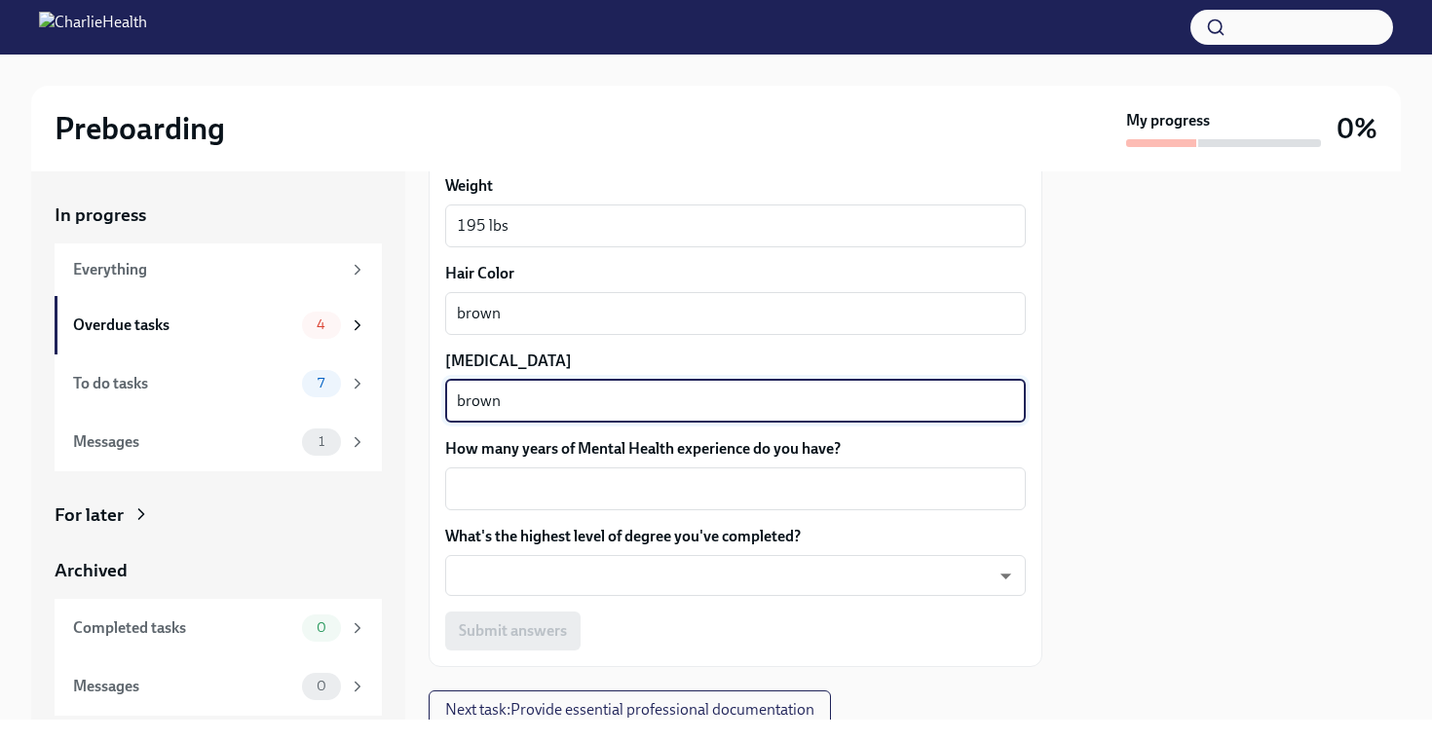
scroll to position [1871, 0]
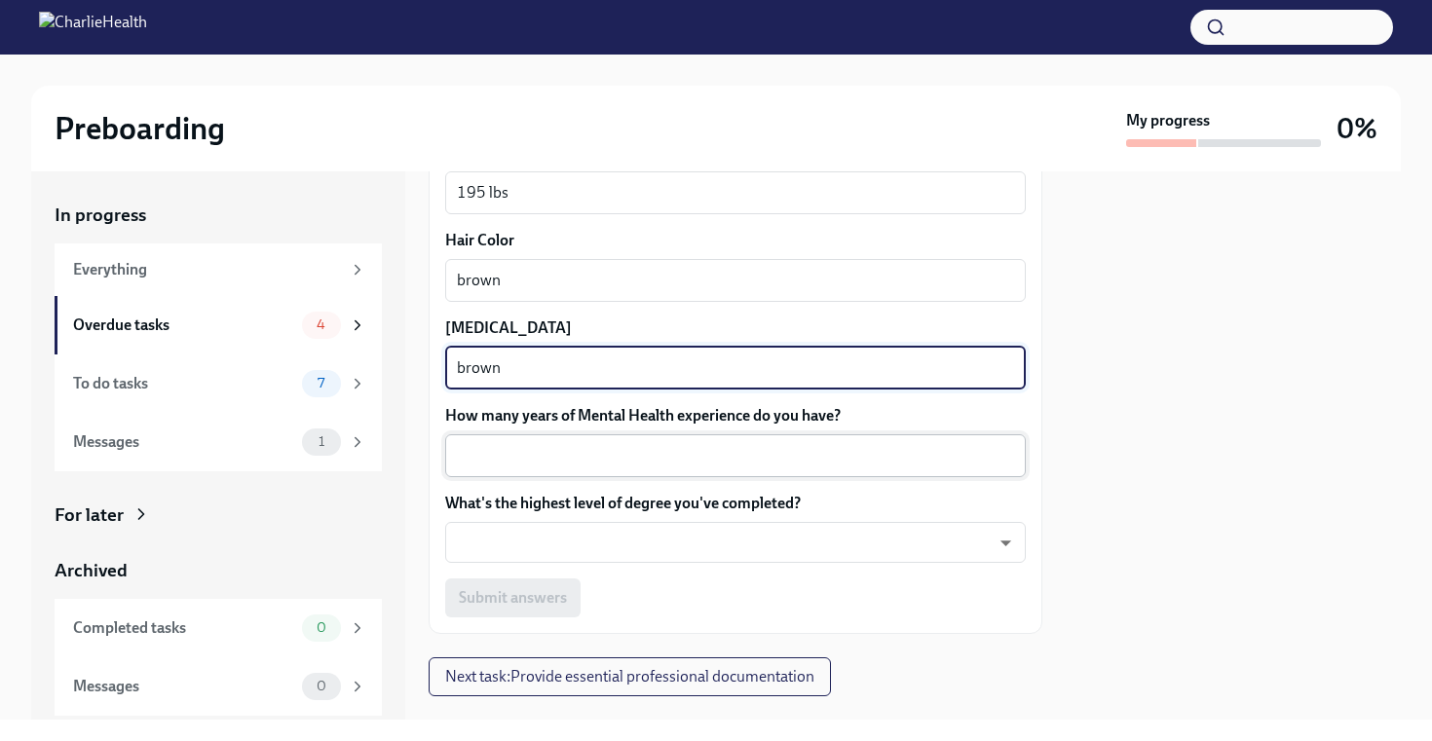
type textarea "brown"
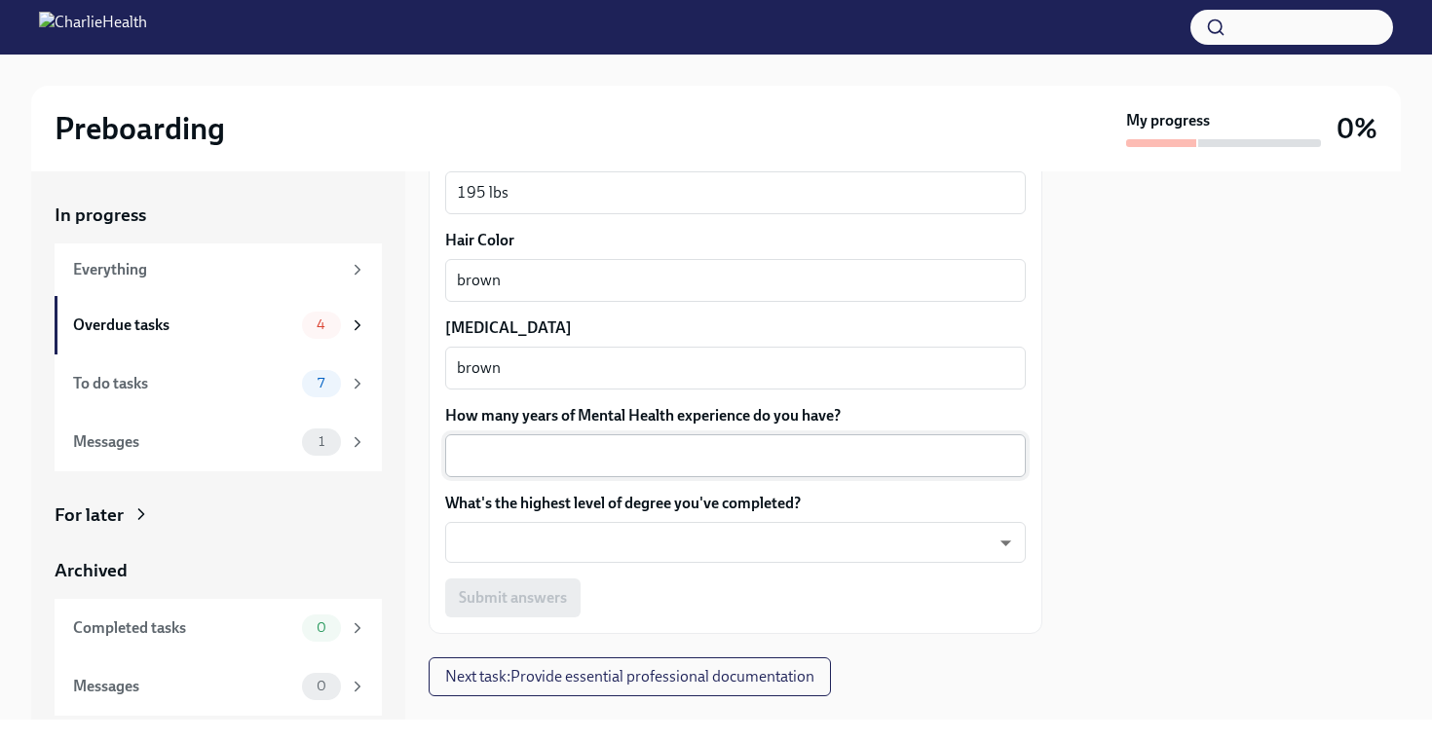
click at [635, 443] on div "x ​" at bounding box center [735, 455] width 581 height 43
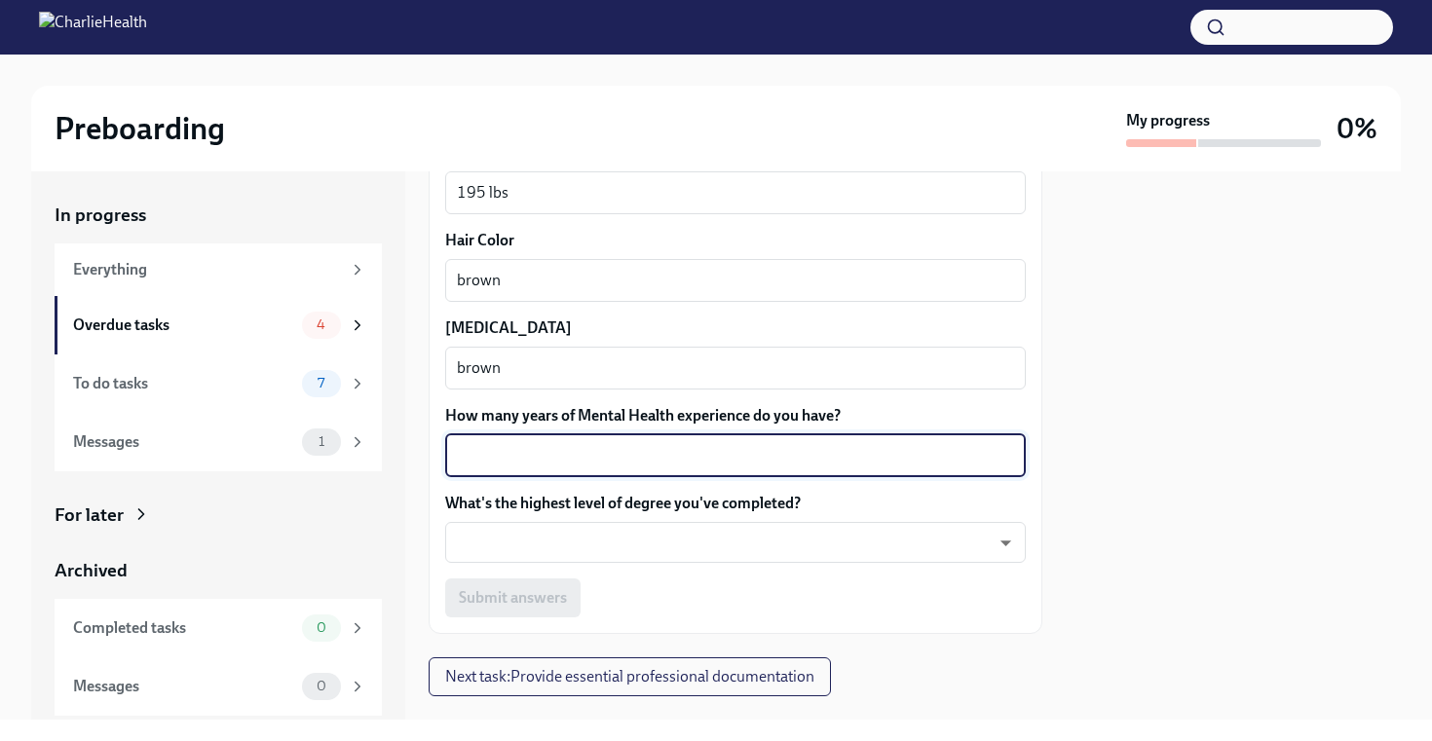
type textarea "3"
type textarea "4"
click at [678, 529] on body "Preboarding My progress 0% In progress Everything Overdue tasks 4 To do tasks 7…" at bounding box center [716, 370] width 1432 height 741
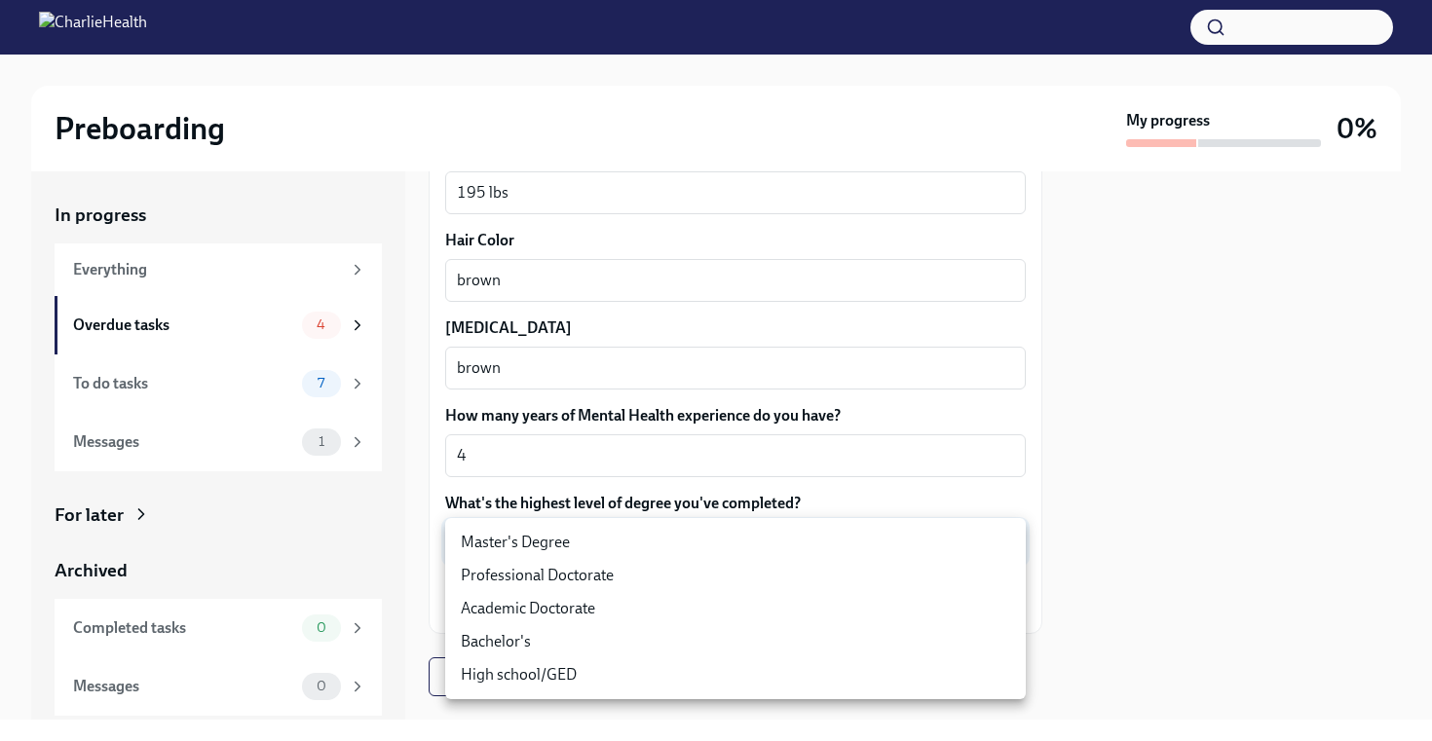
click at [593, 530] on li "Master's Degree" at bounding box center [735, 542] width 581 height 33
type input "2vBr-ghkD"
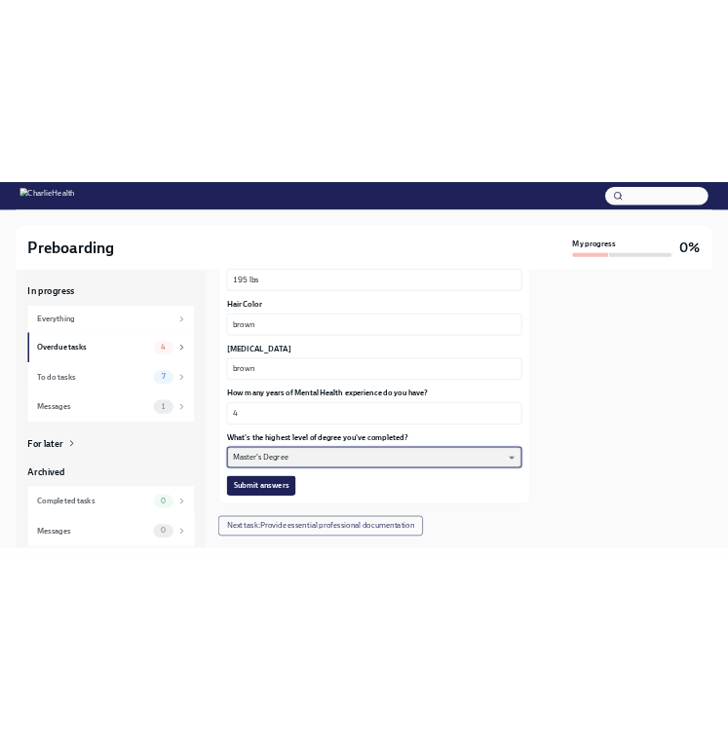
scroll to position [1910, 0]
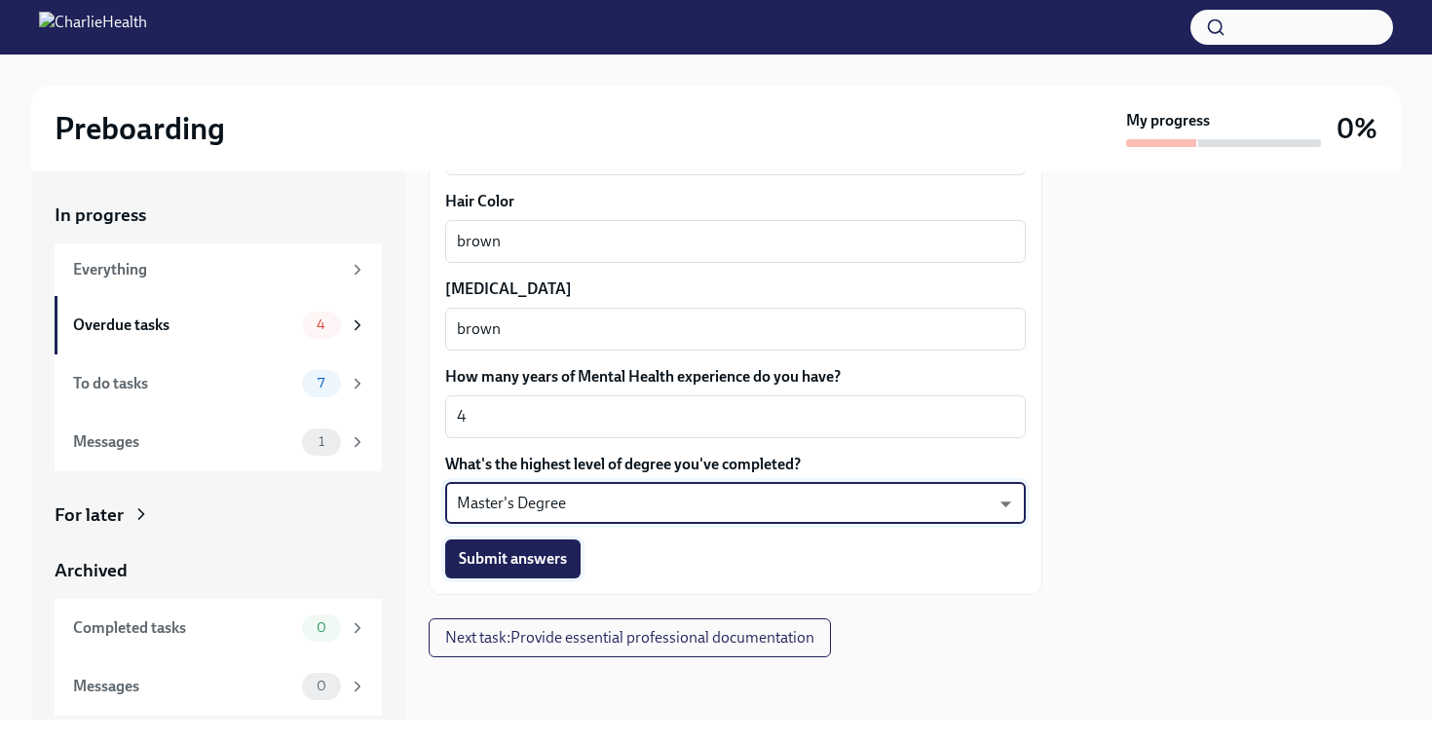
click at [531, 567] on span "Submit answers" at bounding box center [513, 558] width 108 height 19
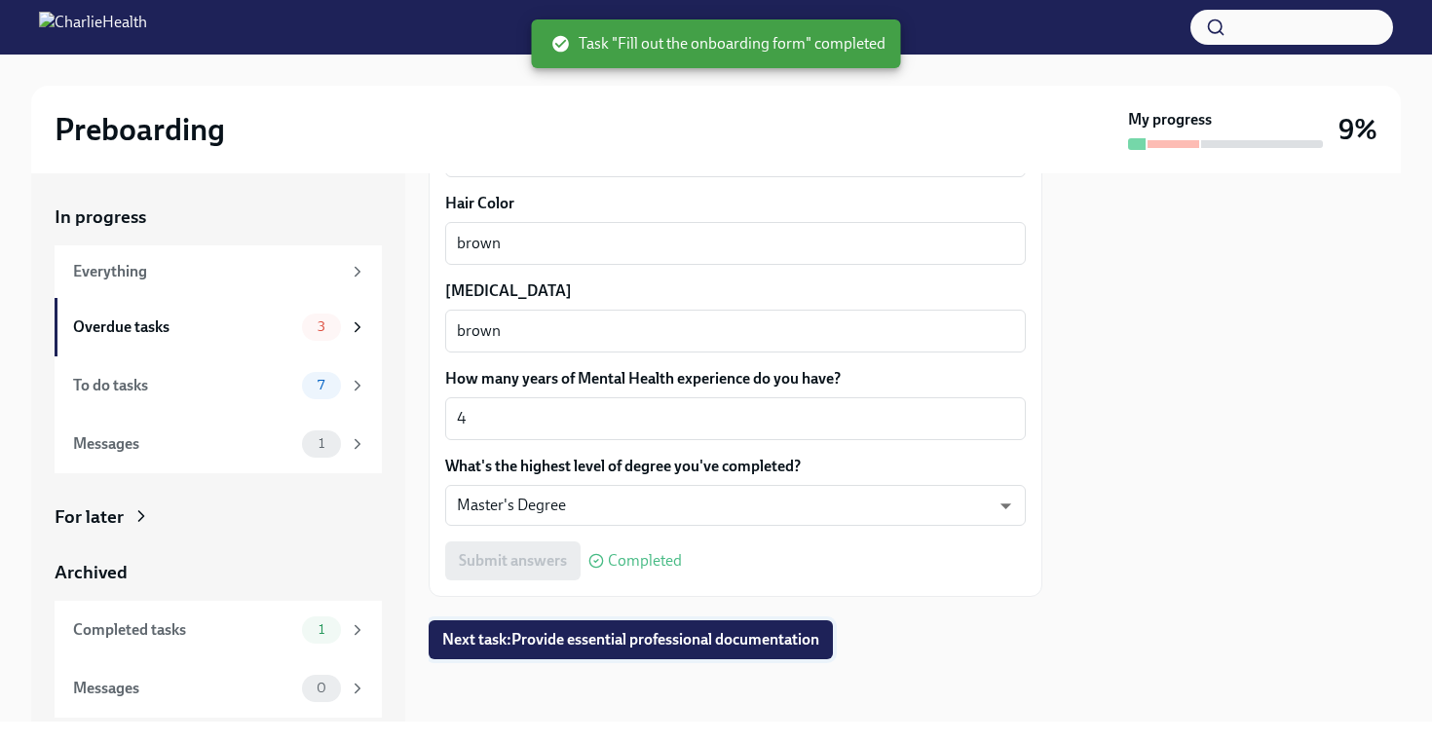
click at [697, 627] on button "Next task : Provide essential professional documentation" at bounding box center [631, 639] width 404 height 39
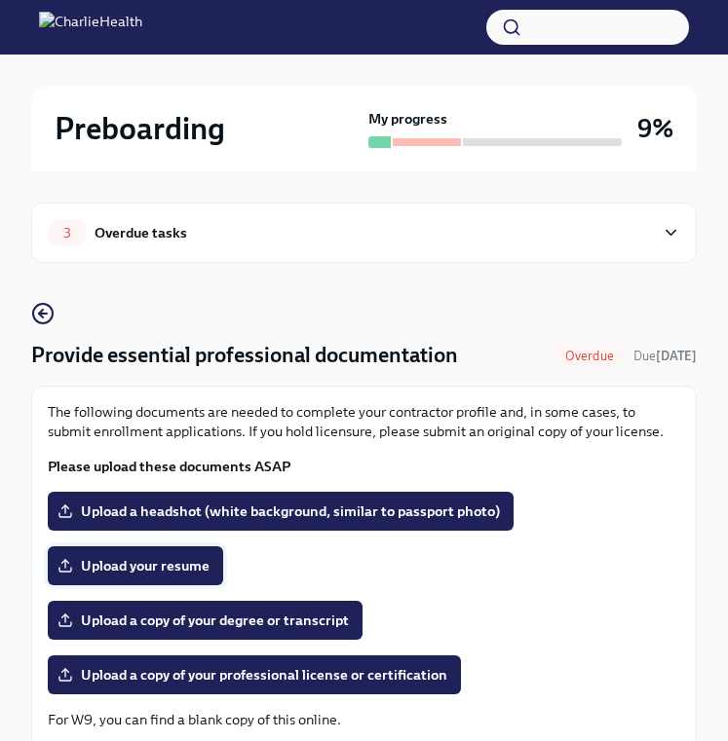
click at [157, 567] on span "Upload your resume" at bounding box center [135, 565] width 148 height 19
click at [0, 0] on input "Upload your resume" at bounding box center [0, 0] width 0 height 0
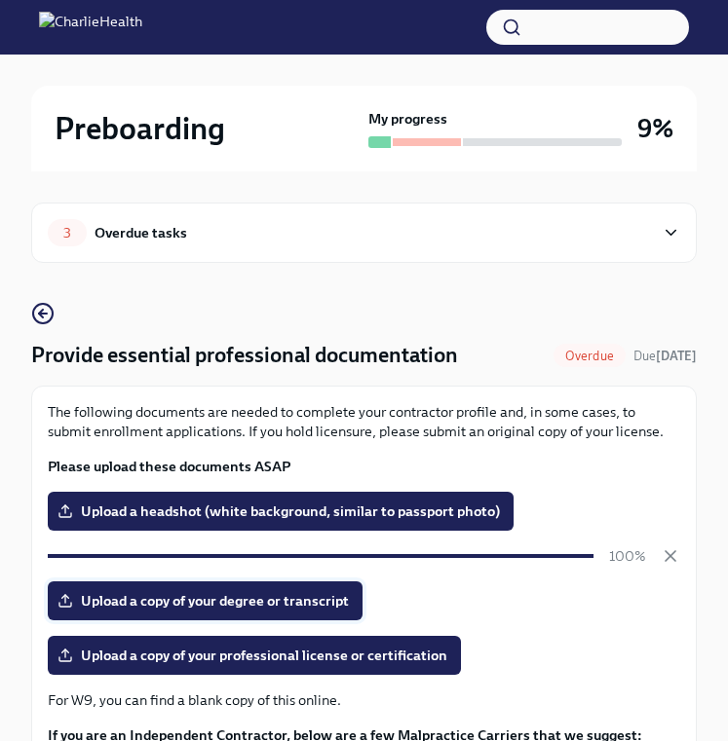
click at [259, 599] on span "Upload a copy of your degree or transcript" at bounding box center [204, 600] width 287 height 19
click at [0, 0] on input "Upload a copy of your degree or transcript" at bounding box center [0, 0] width 0 height 0
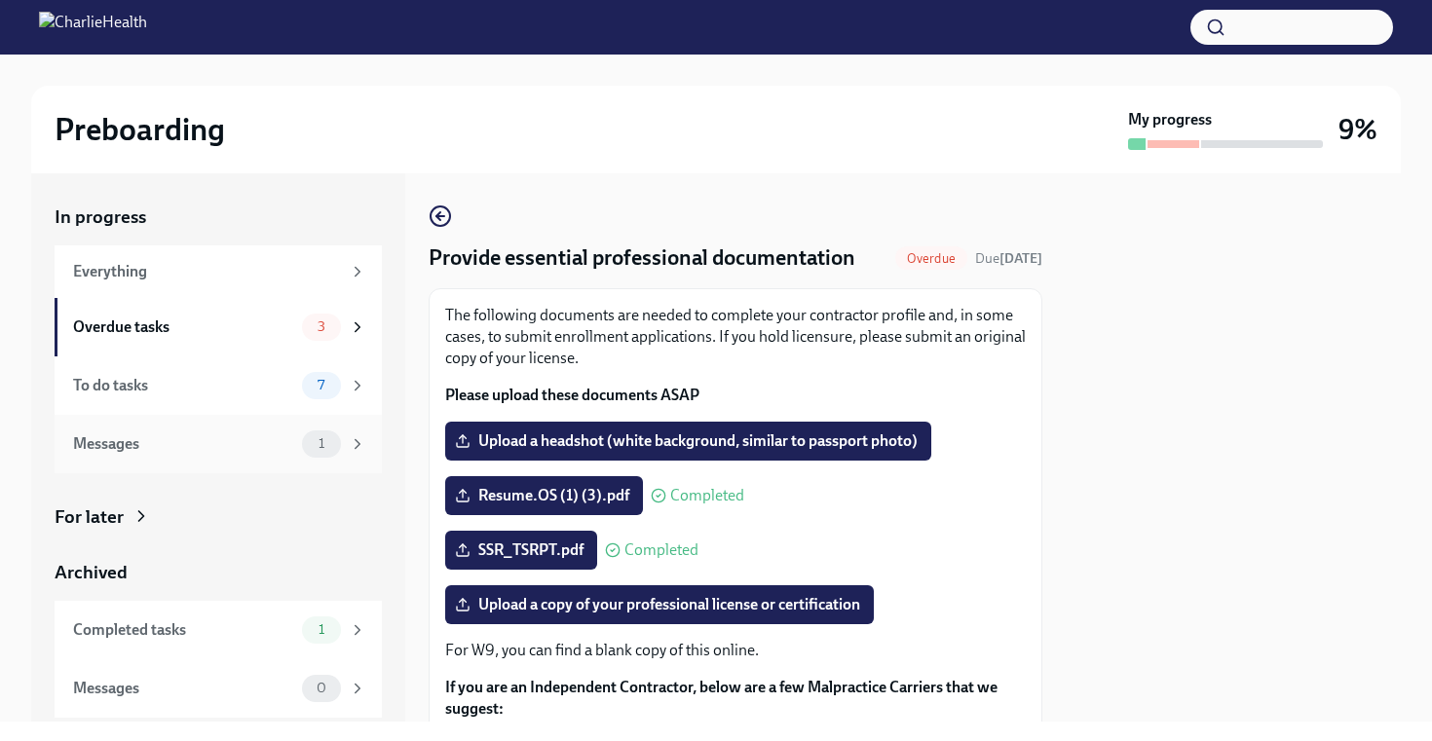
click at [265, 427] on div "Messages 1" at bounding box center [218, 444] width 327 height 58
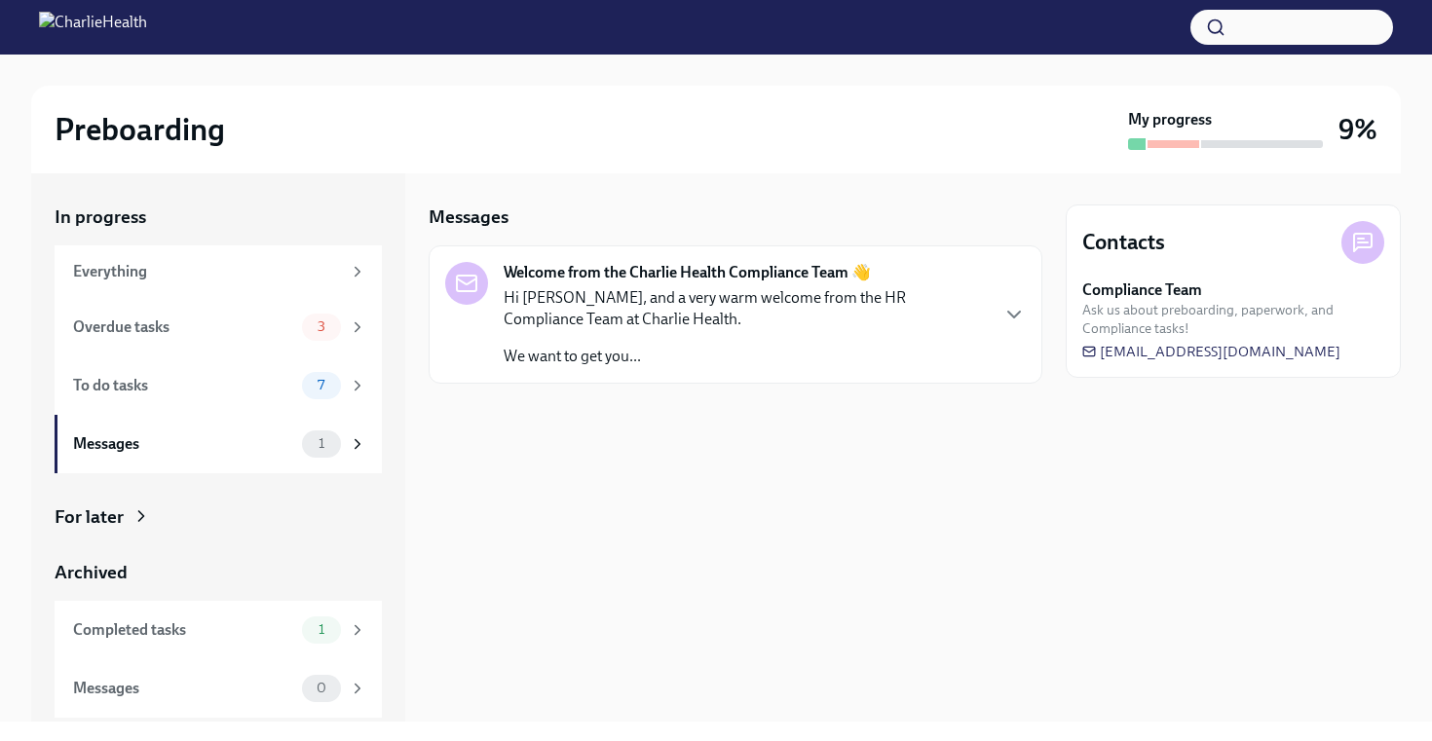
click at [881, 330] on div "Hi [PERSON_NAME], and a very warm welcome from the HR Compliance Team at Charli…" at bounding box center [745, 327] width 483 height 80
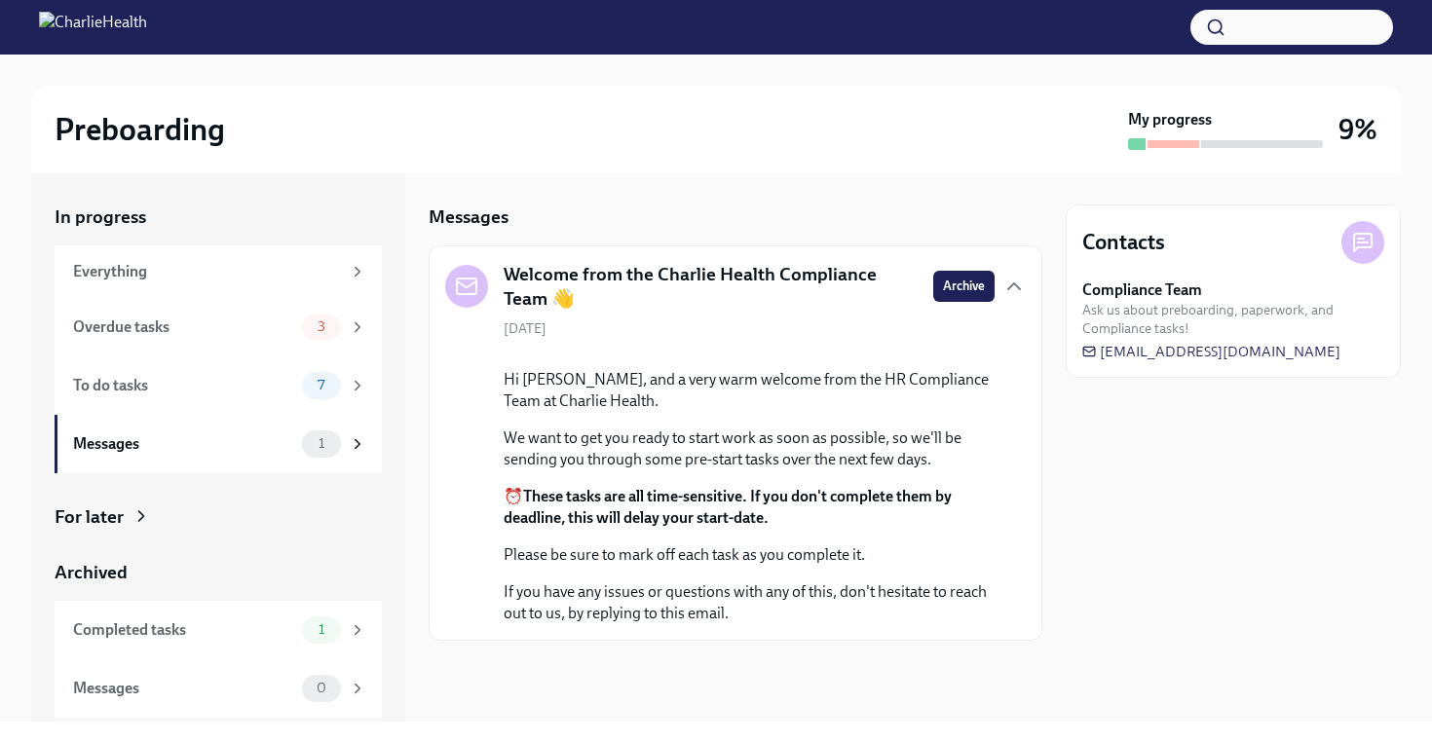
scroll to position [123, 0]
click at [290, 391] on div "To do tasks" at bounding box center [183, 385] width 221 height 21
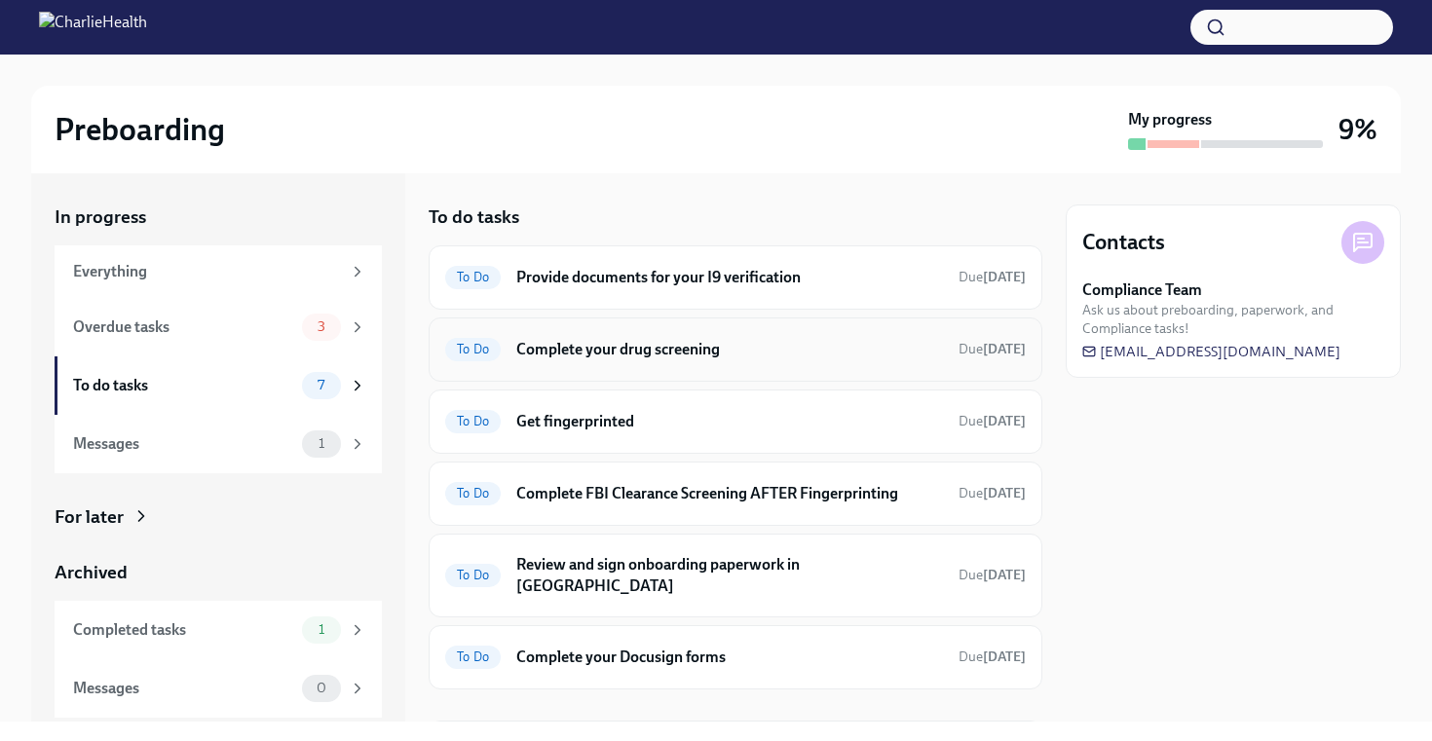
click at [723, 364] on div "To Do Complete your drug screening Due [DATE]" at bounding box center [735, 349] width 581 height 31
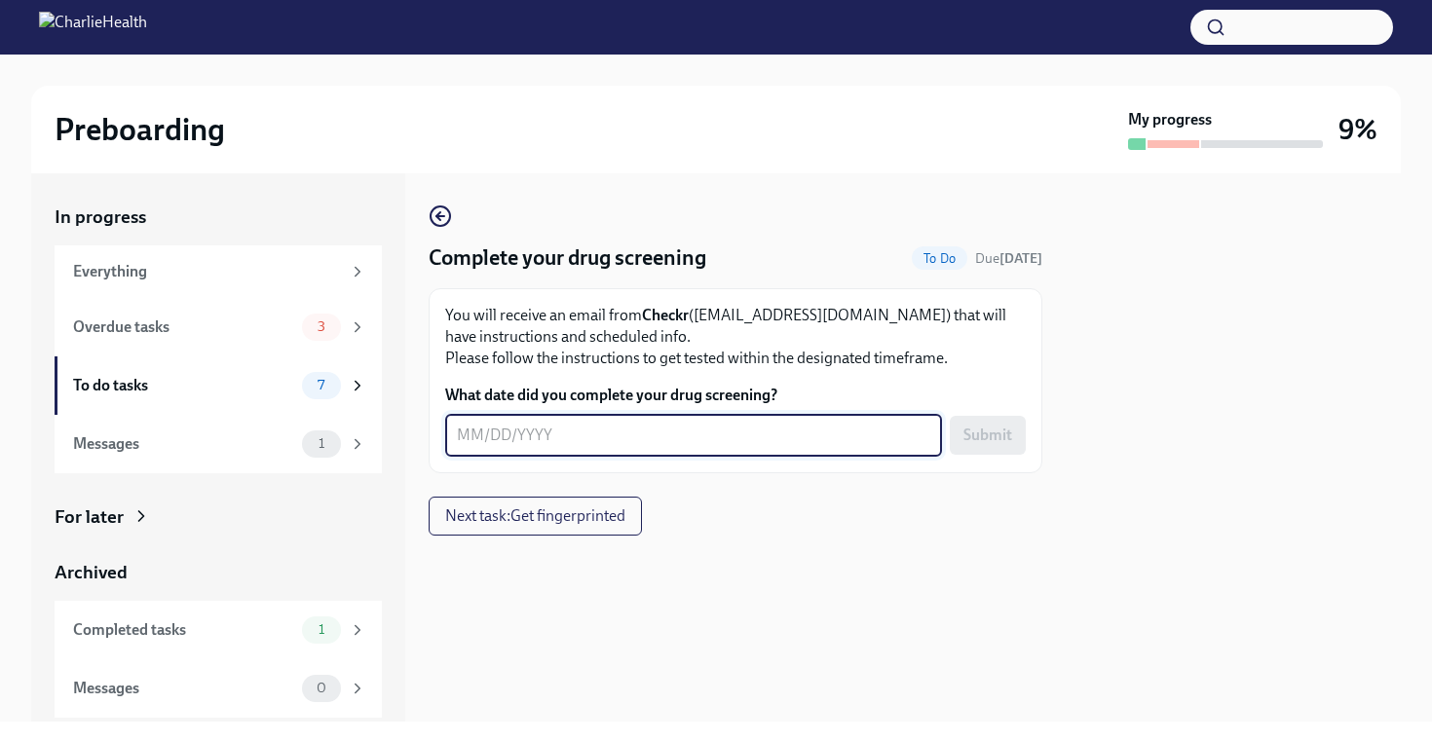
click at [613, 444] on textarea "What date did you complete your drug screening?" at bounding box center [693, 435] width 473 height 23
type textarea "[DATE]"
click at [998, 426] on span "Submit" at bounding box center [987, 435] width 49 height 19
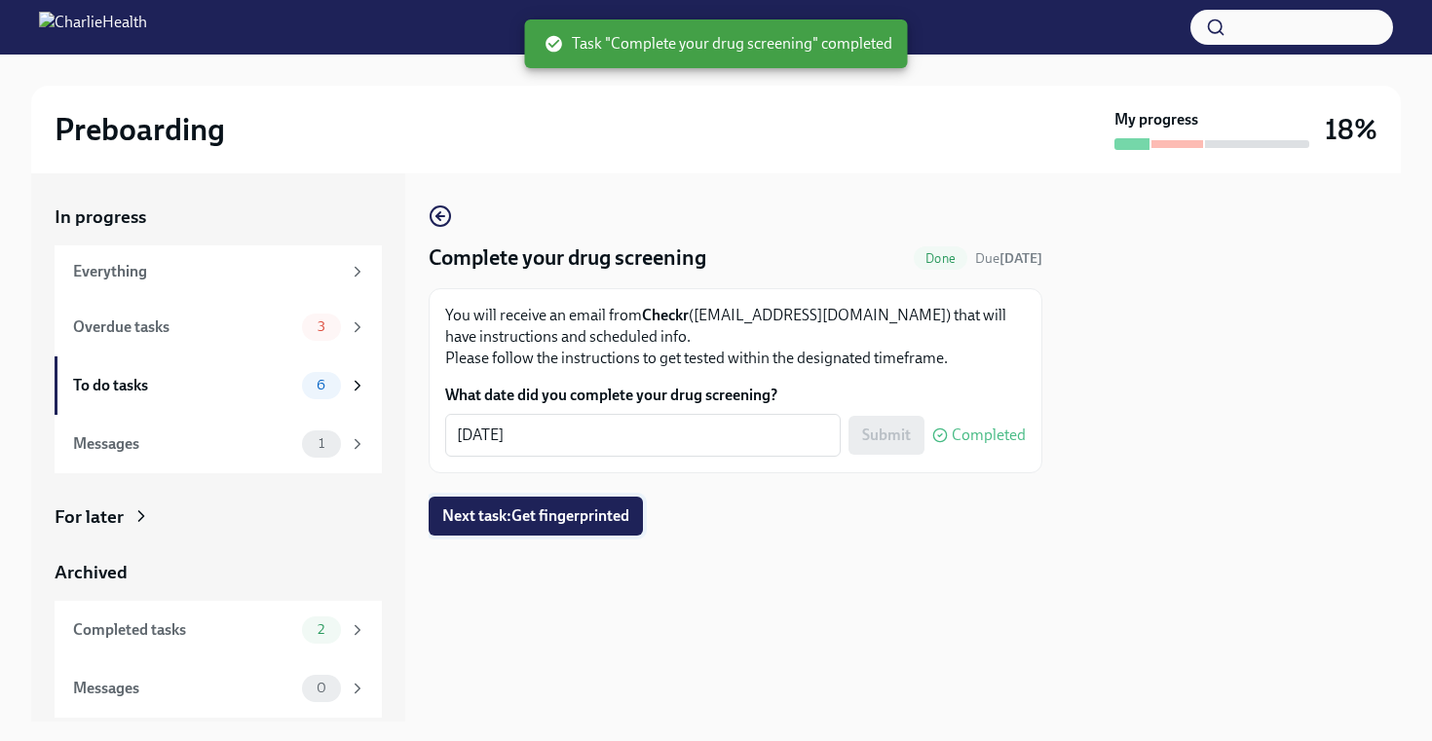
click at [584, 524] on span "Next task : Get fingerprinted" at bounding box center [535, 516] width 187 height 19
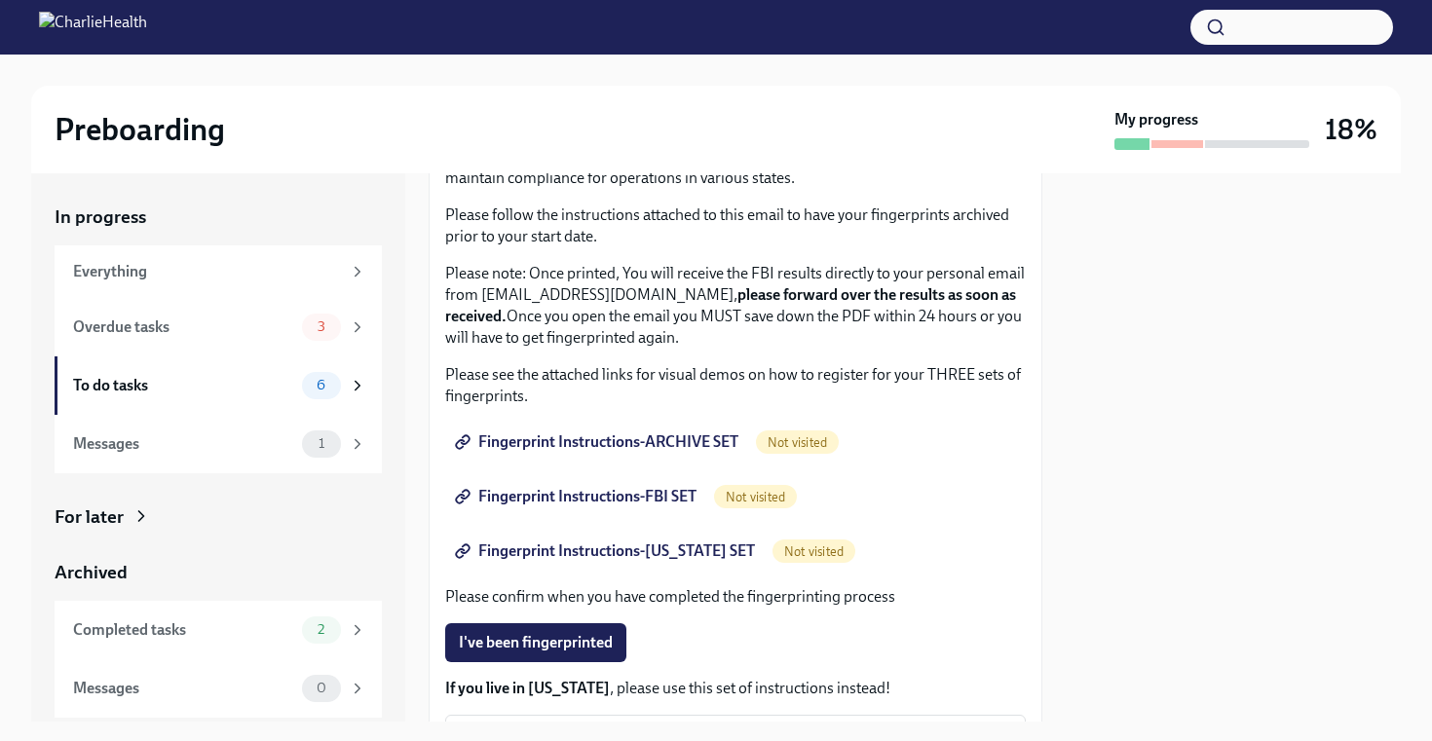
scroll to position [44, 0]
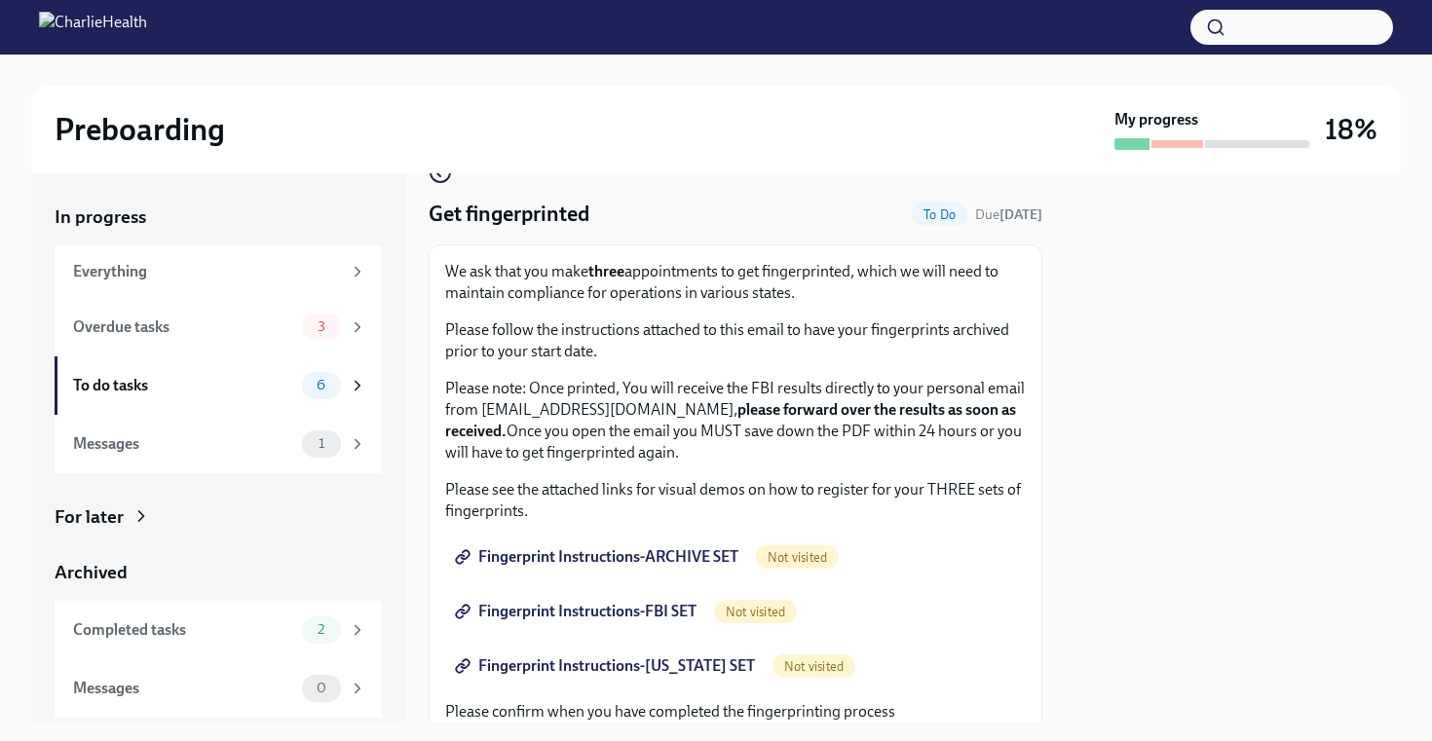
click at [656, 557] on span "Fingerprint Instructions-ARCHIVE SET" at bounding box center [599, 556] width 280 height 19
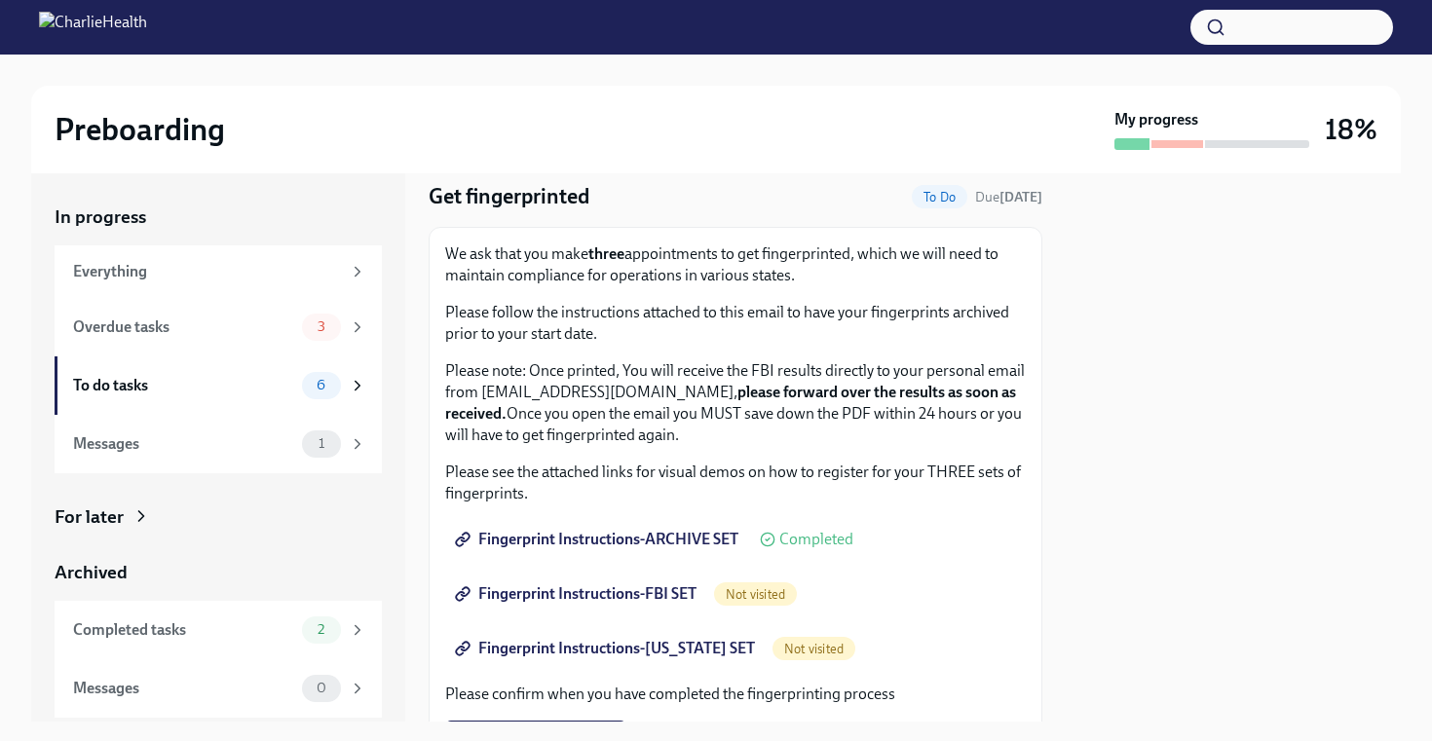
scroll to position [60, 0]
click at [665, 594] on span "Fingerprint Instructions-FBI SET" at bounding box center [578, 594] width 238 height 19
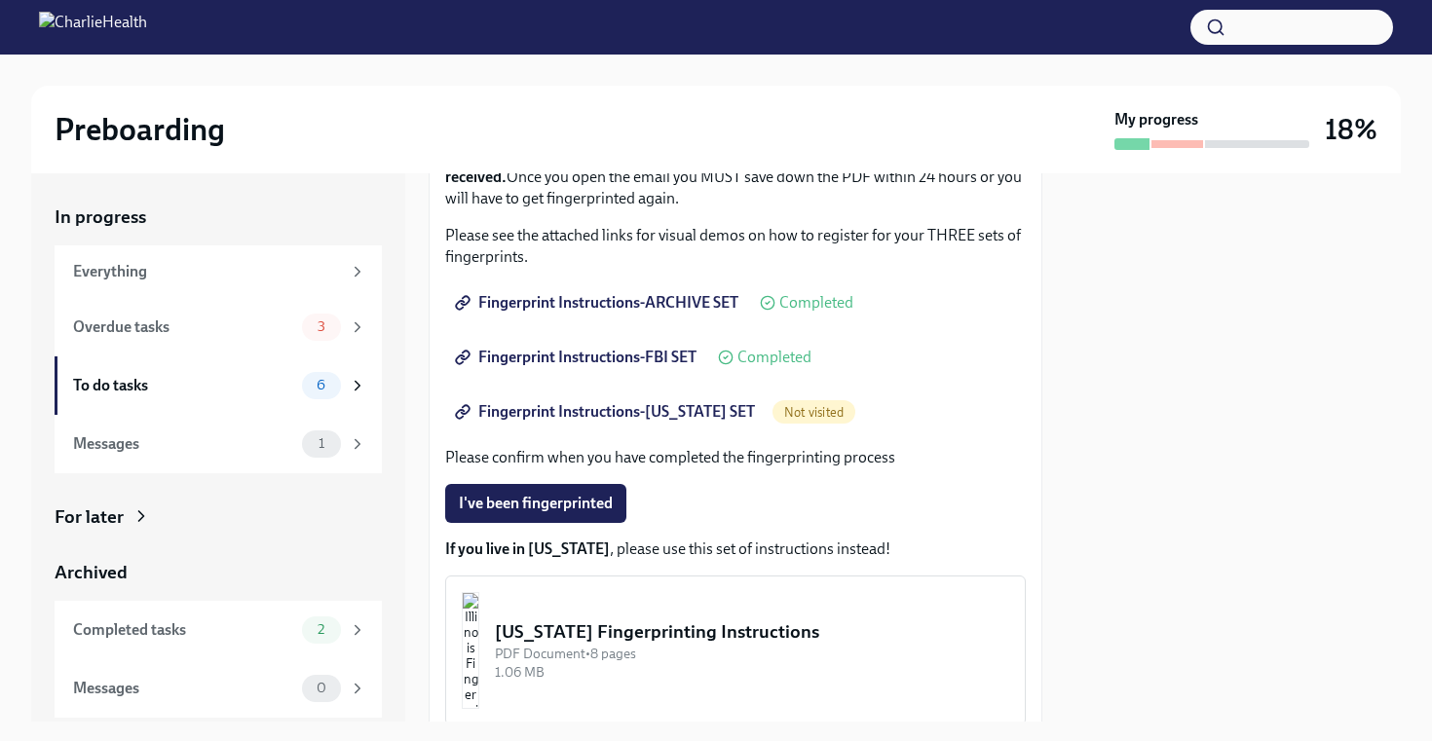
scroll to position [330, 0]
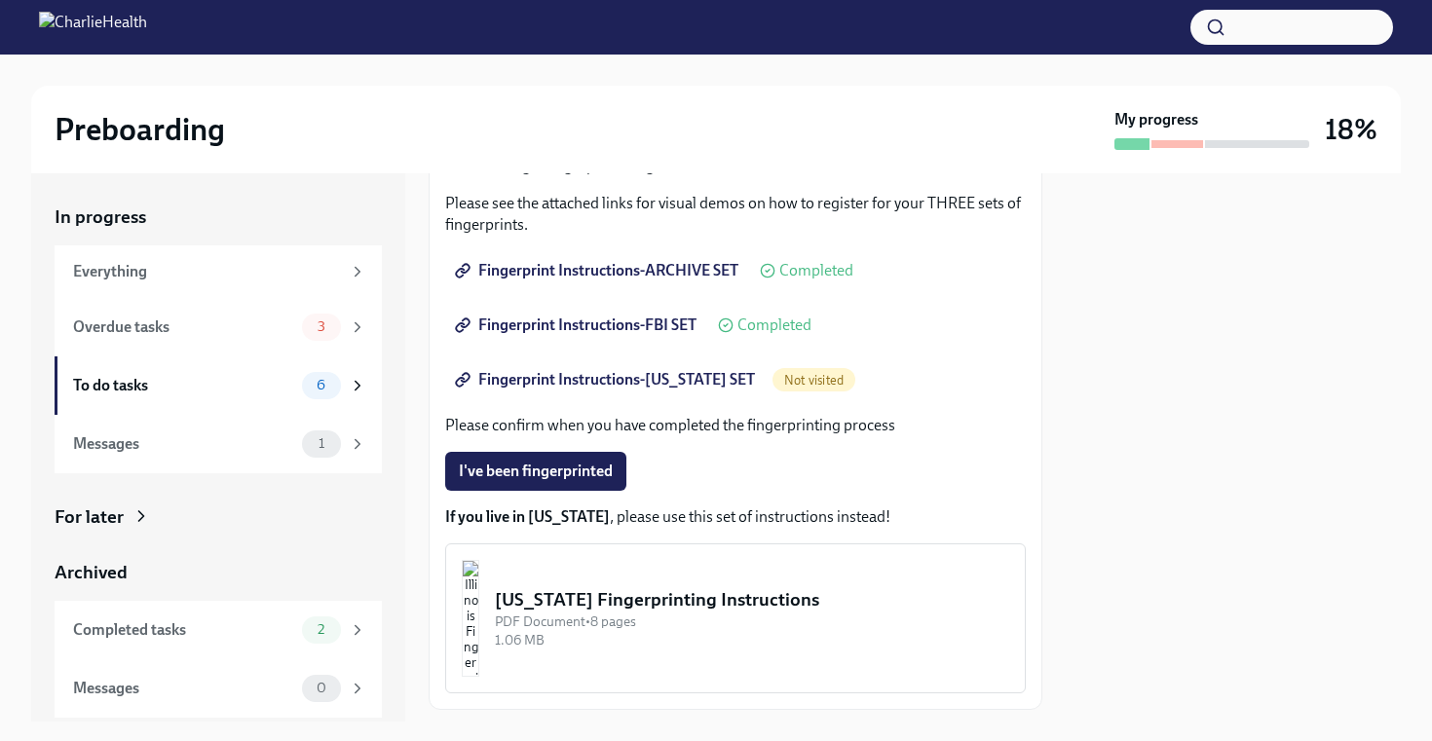
click at [674, 383] on span "Fingerprint Instructions-[US_STATE] SET" at bounding box center [607, 379] width 296 height 19
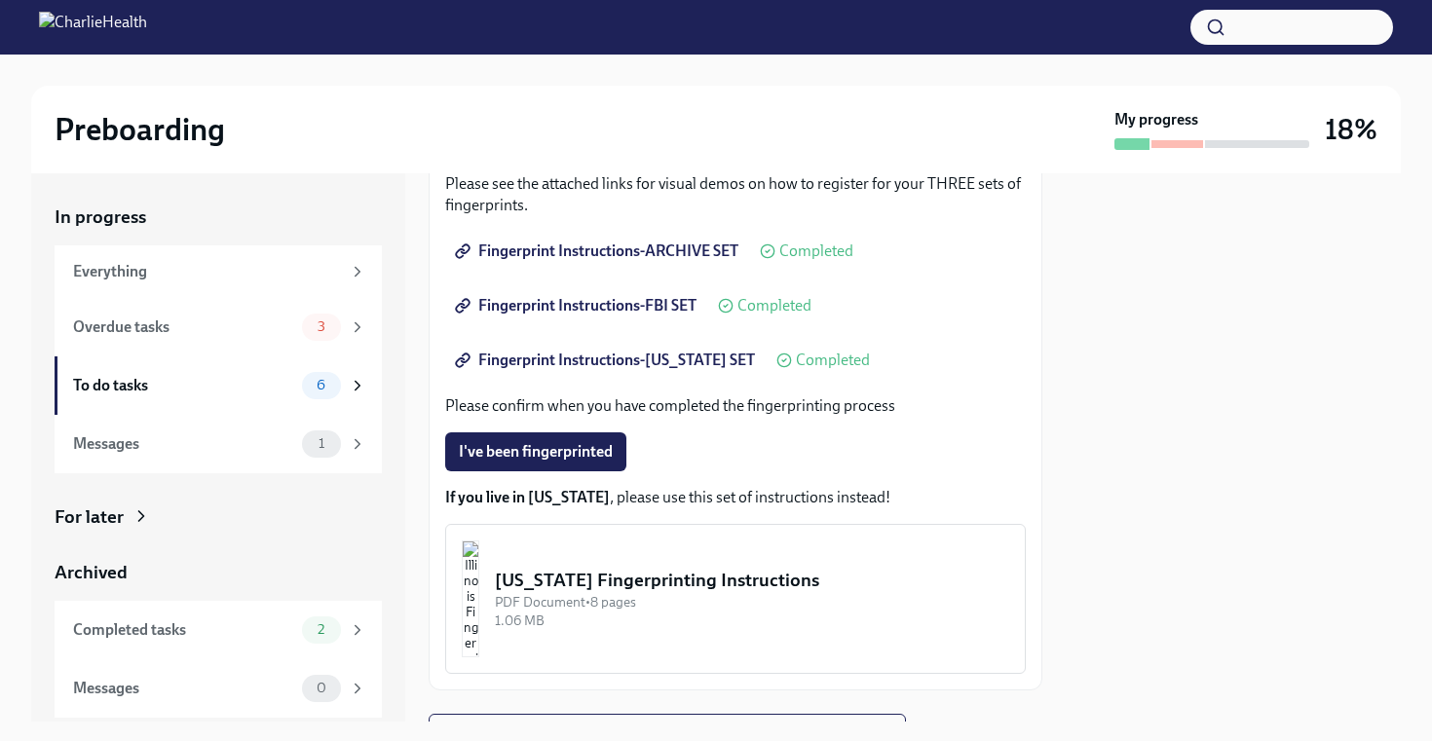
scroll to position [443, 0]
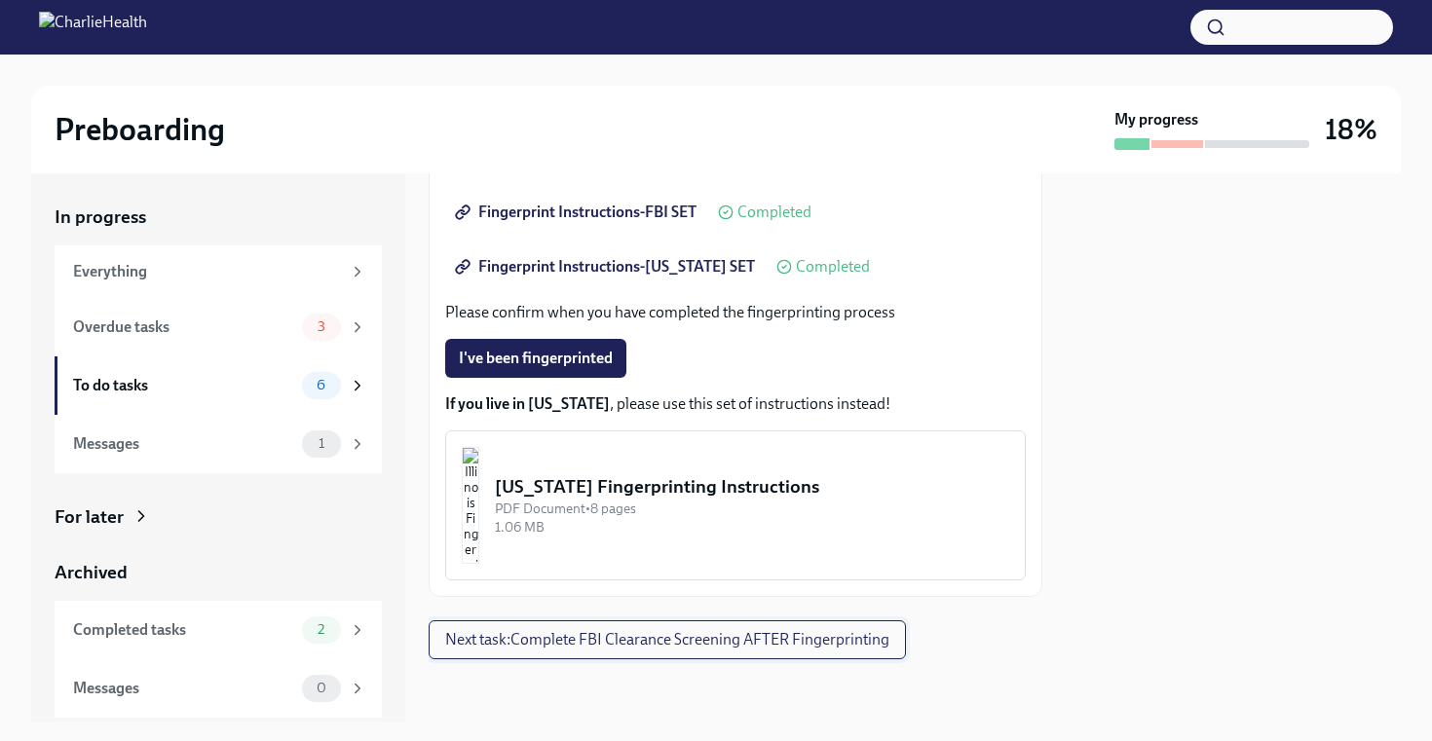
click at [814, 645] on span "Next task : Complete FBI Clearance Screening AFTER Fingerprinting" at bounding box center [667, 639] width 444 height 19
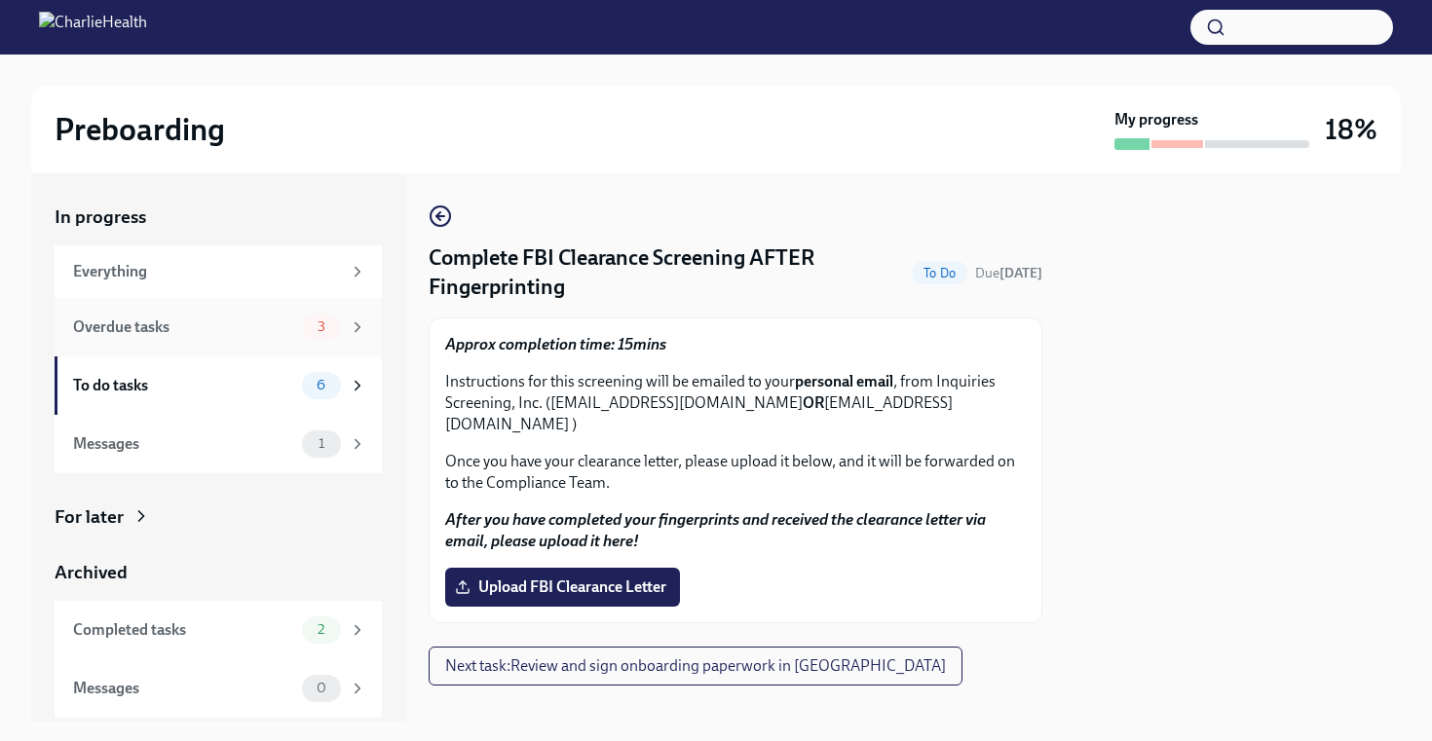
click at [179, 306] on div "Overdue tasks 3" at bounding box center [218, 327] width 327 height 58
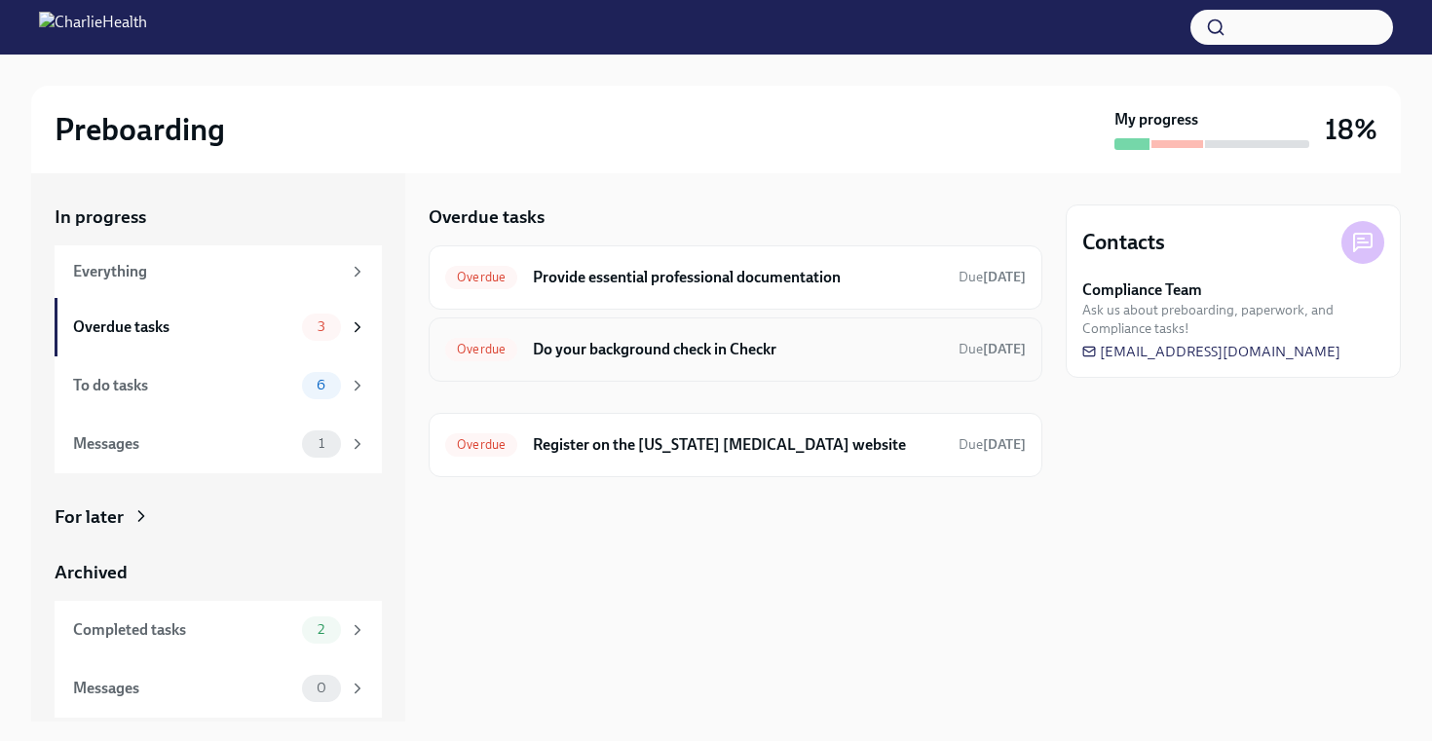
click at [705, 348] on h6 "Do your background check in Checkr" at bounding box center [738, 349] width 410 height 21
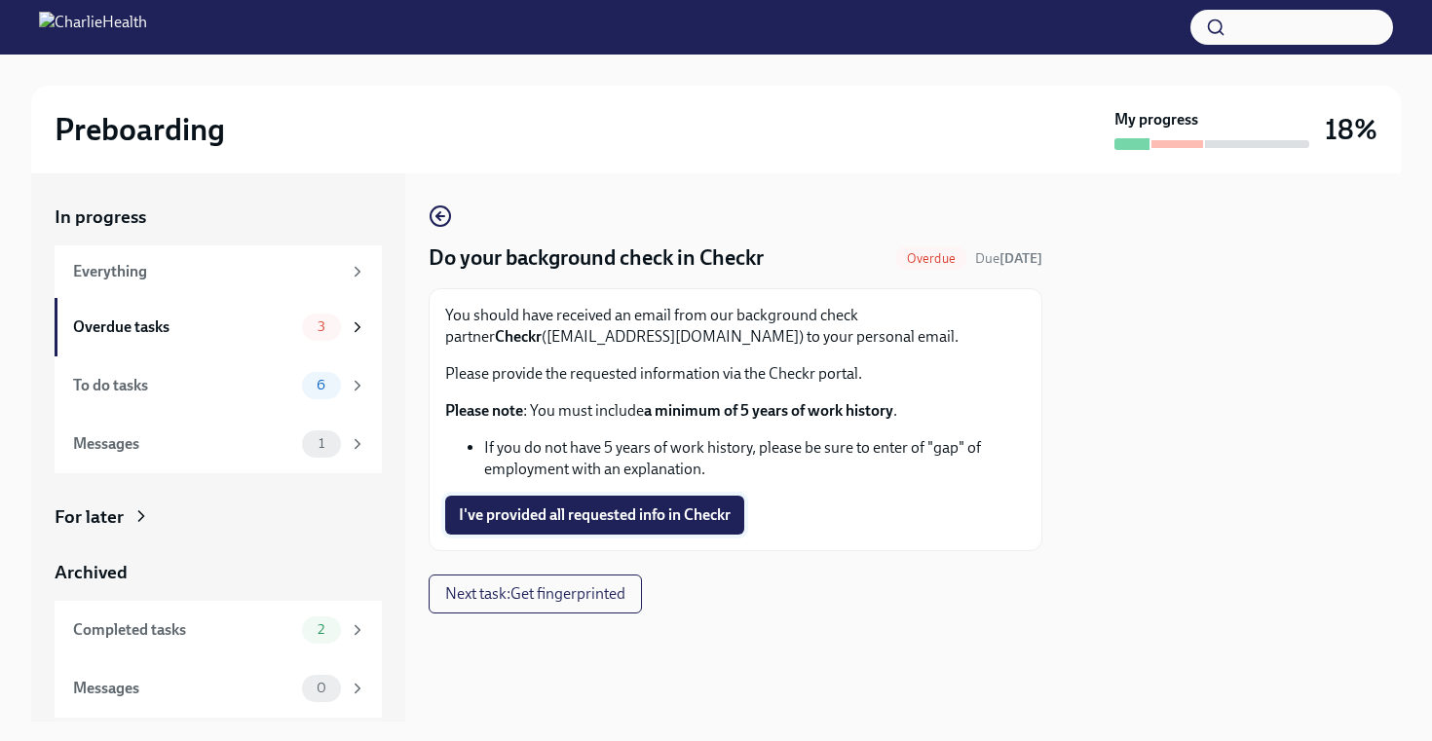
click at [639, 519] on span "I've provided all requested info in Checkr" at bounding box center [595, 515] width 272 height 19
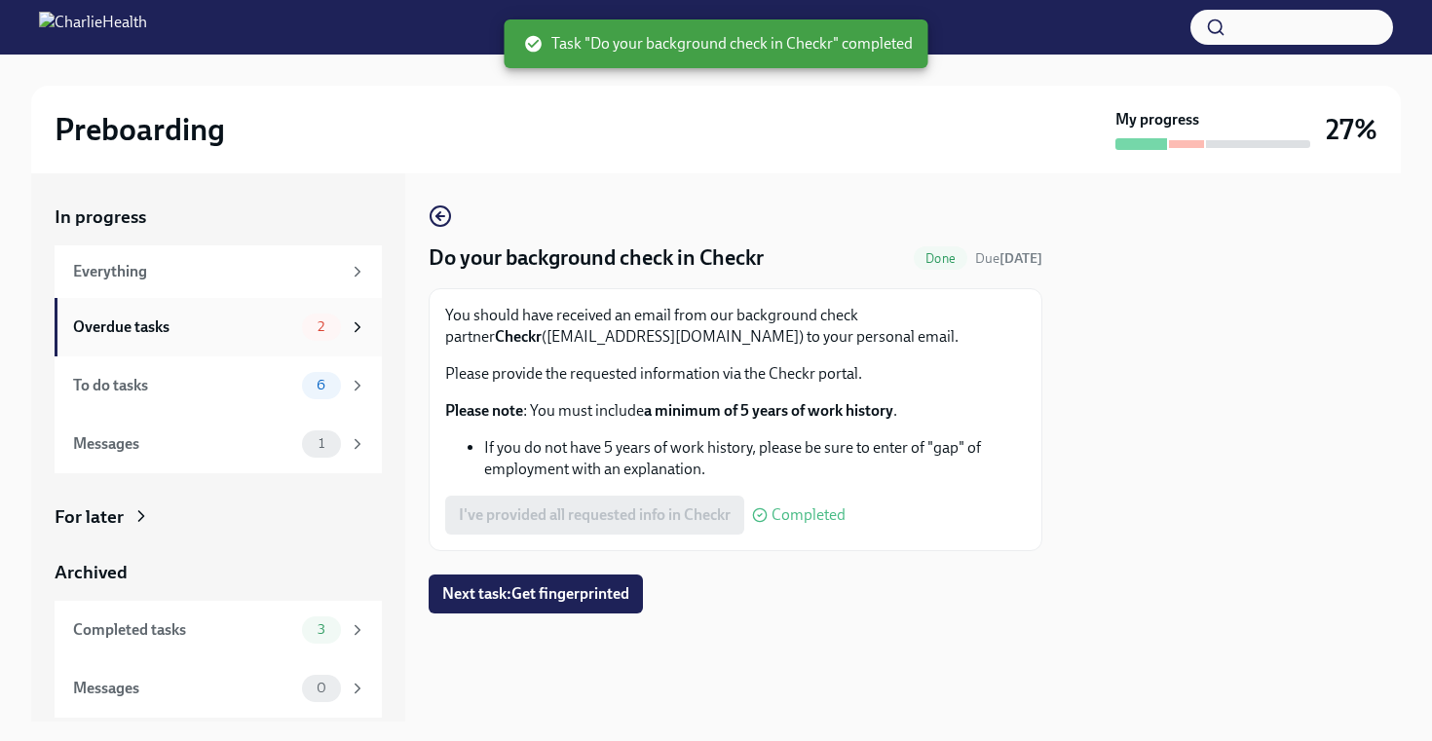
click at [248, 338] on div "Overdue tasks 2" at bounding box center [219, 327] width 293 height 27
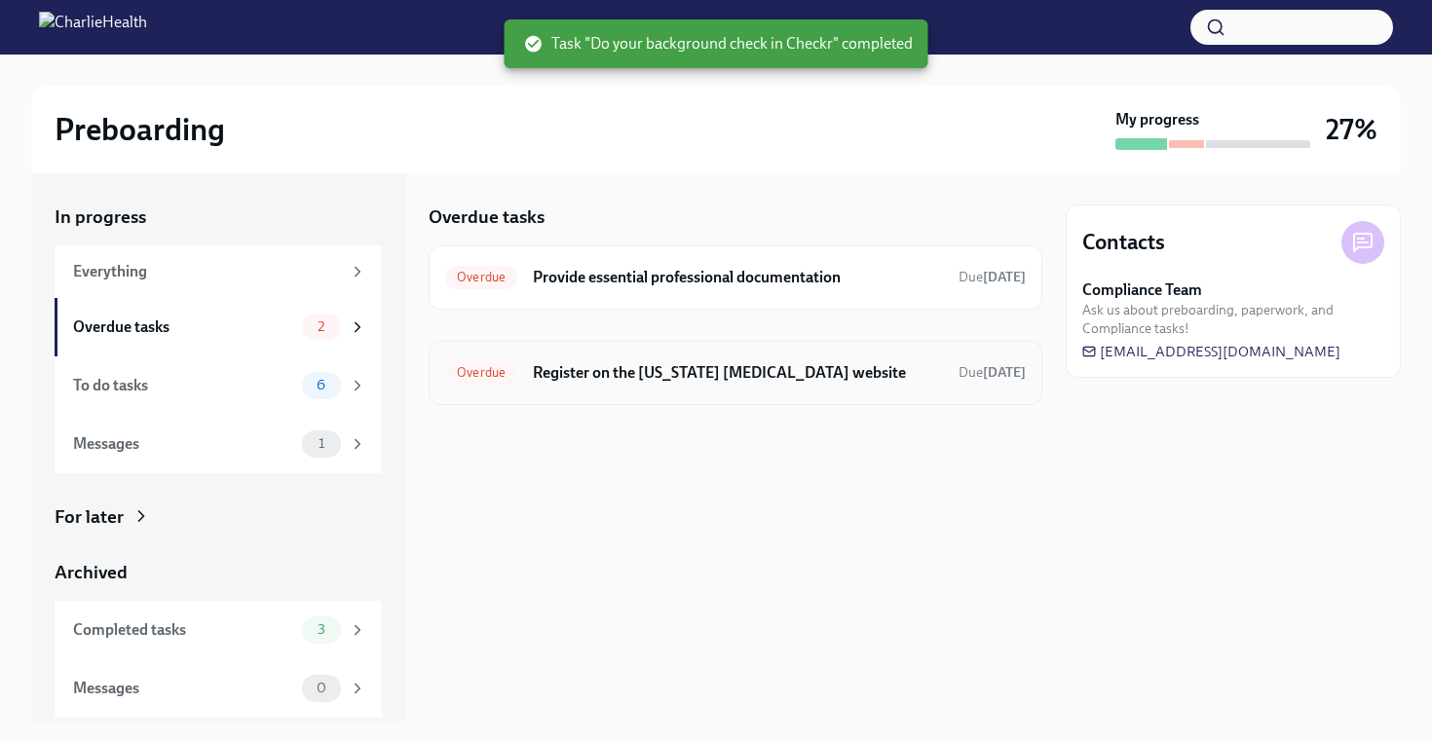
click at [671, 368] on h6 "Register on the [US_STATE] [MEDICAL_DATA] website" at bounding box center [738, 372] width 410 height 21
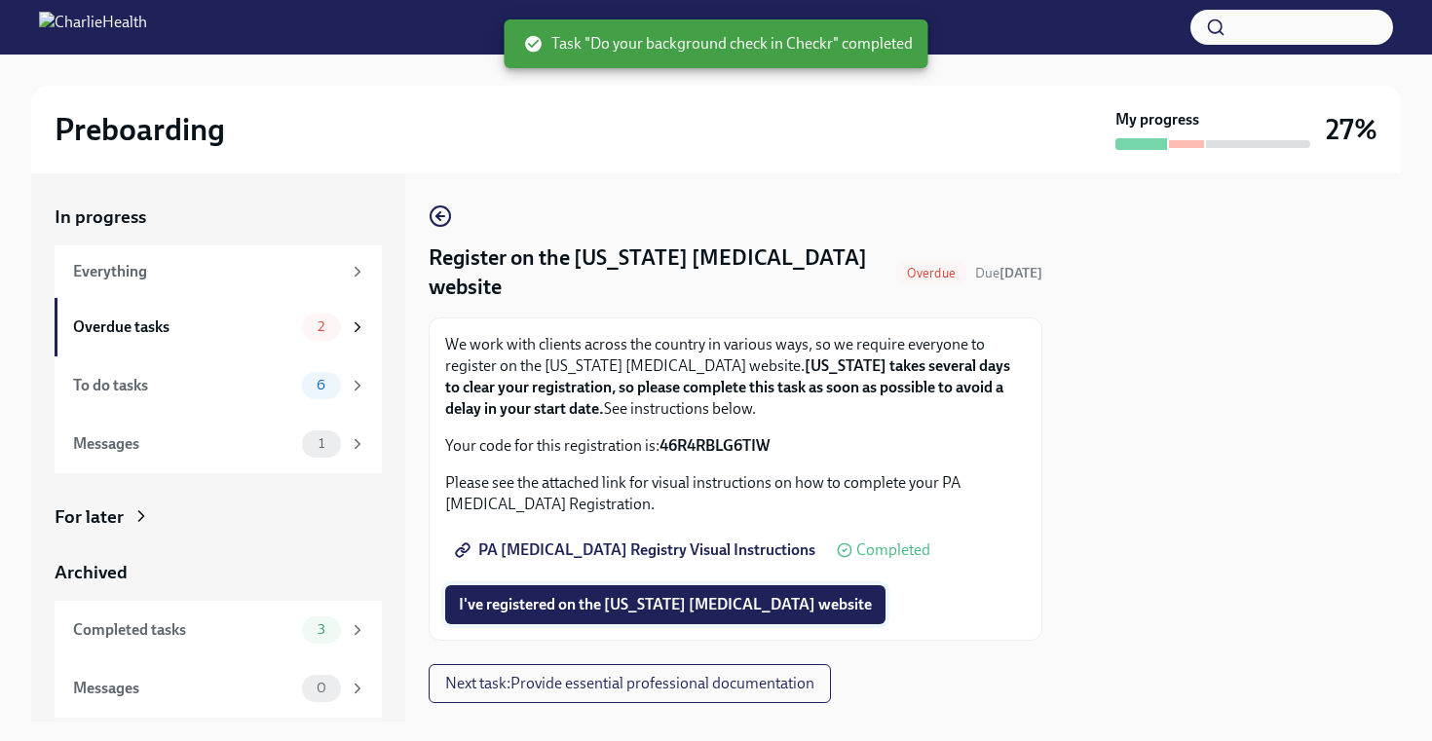
click at [604, 617] on button "I've registered on the [US_STATE] [MEDICAL_DATA] website" at bounding box center [665, 604] width 440 height 39
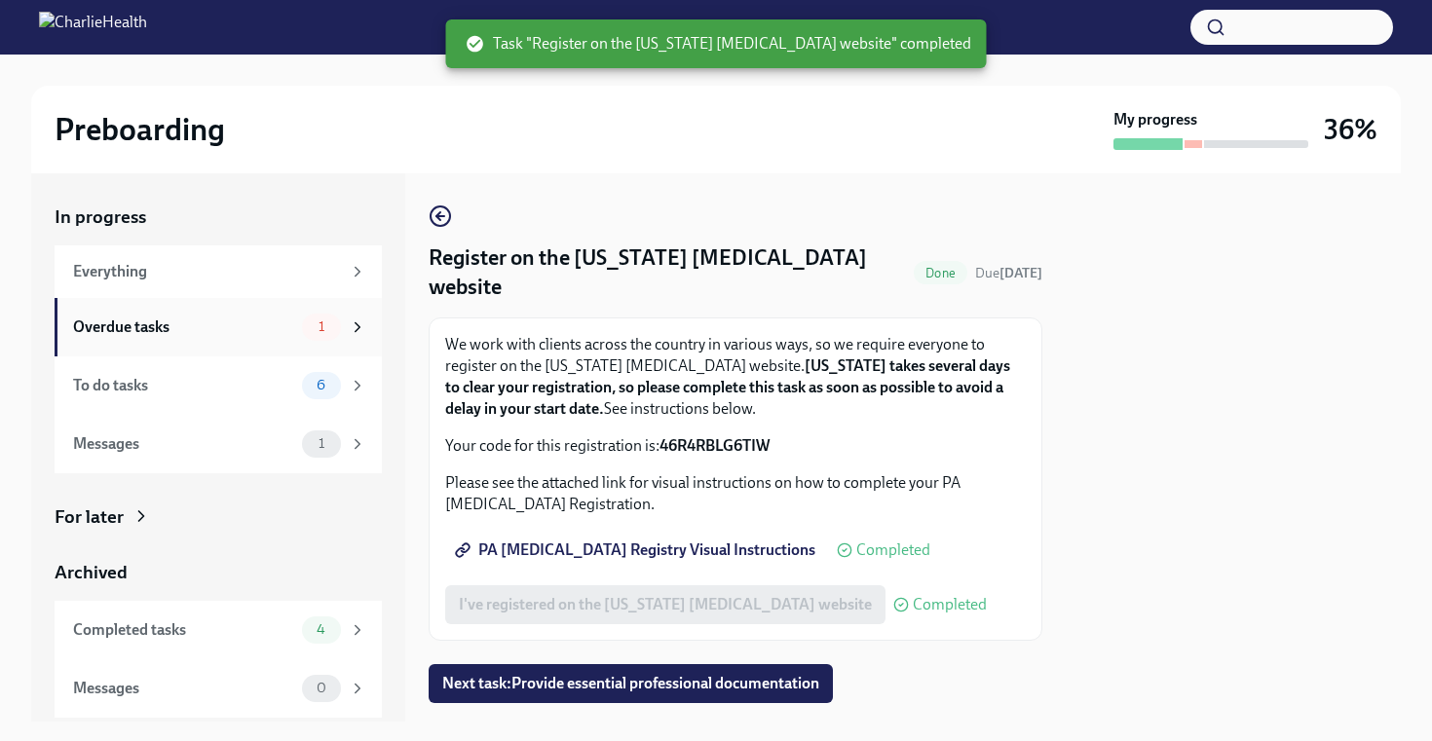
click at [136, 342] on div "Overdue tasks 1" at bounding box center [218, 327] width 327 height 58
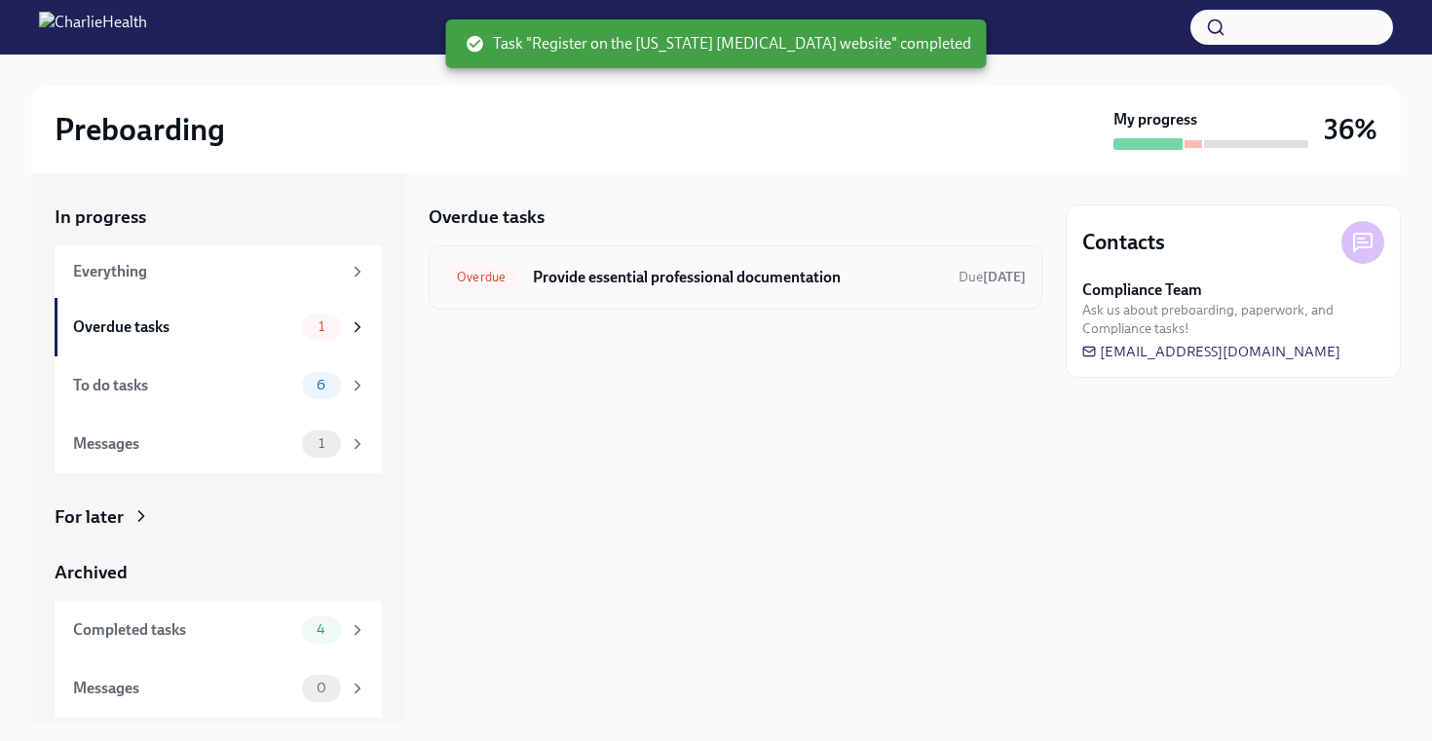
click at [702, 268] on h6 "Provide essential professional documentation" at bounding box center [738, 277] width 410 height 21
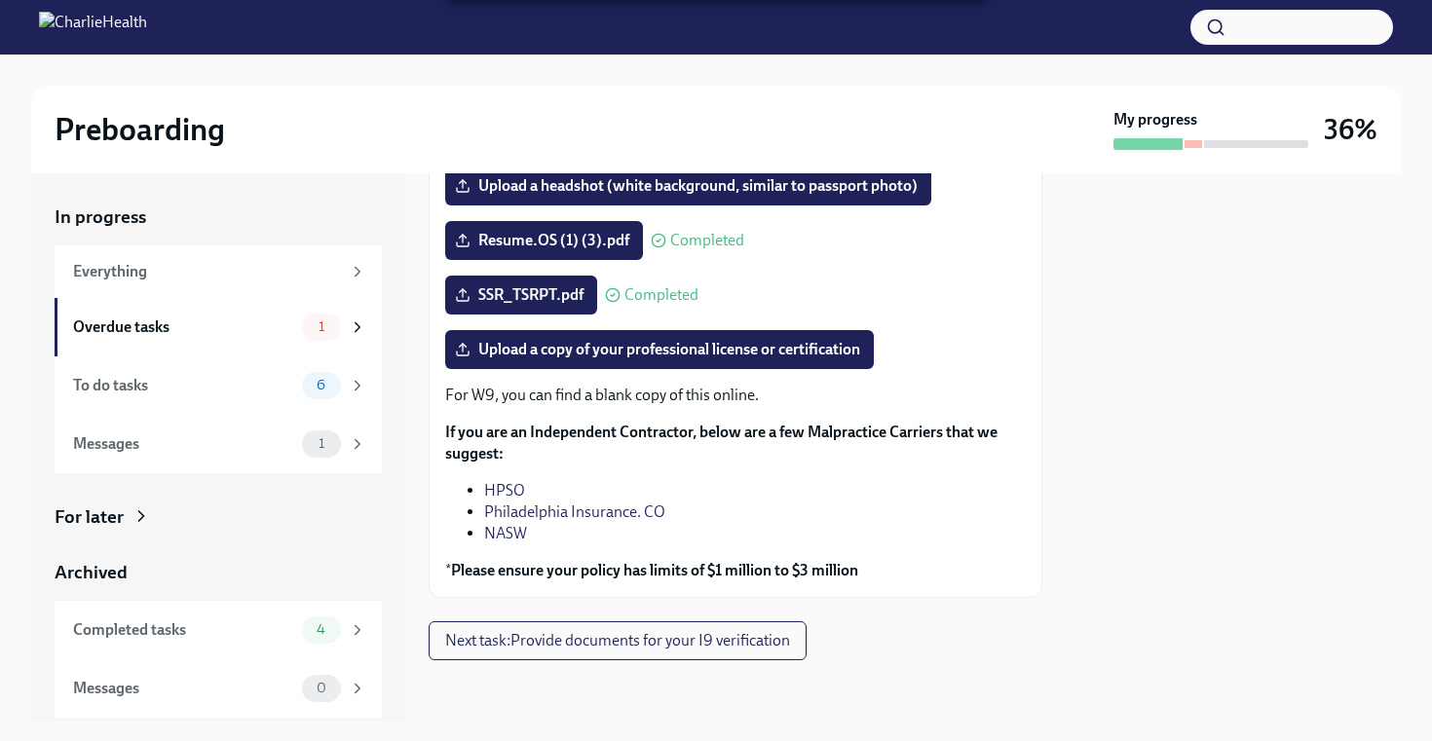
scroll to position [256, 0]
